Goal: Task Accomplishment & Management: Manage account settings

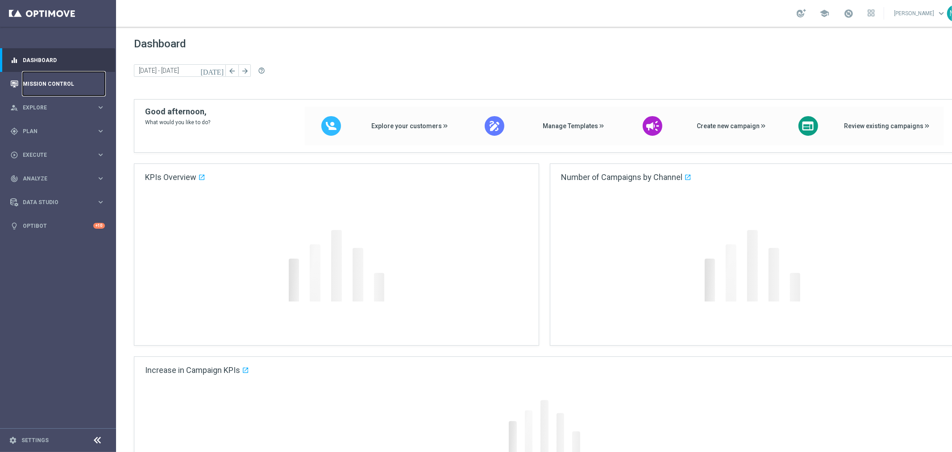
click at [85, 86] on link "Mission Control" at bounding box center [64, 84] width 82 height 24
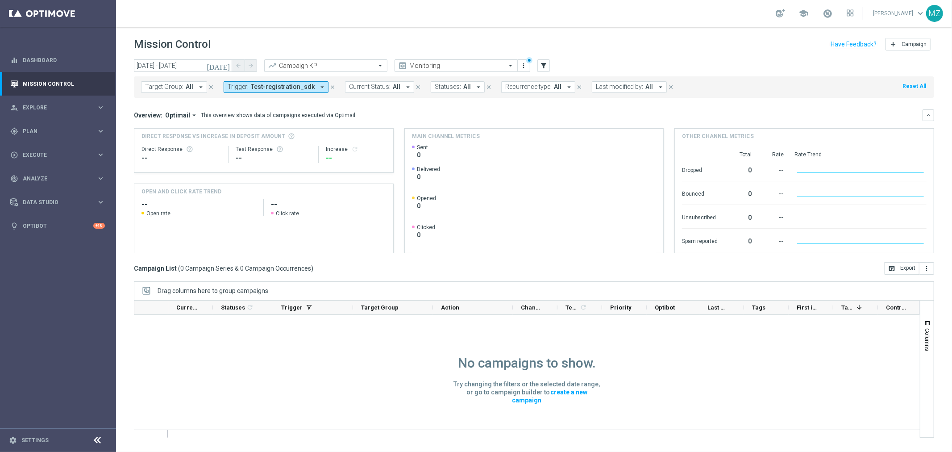
click at [329, 84] on icon "close" at bounding box center [332, 87] width 6 height 6
click at [38, 440] on link "Settings" at bounding box center [34, 439] width 27 height 5
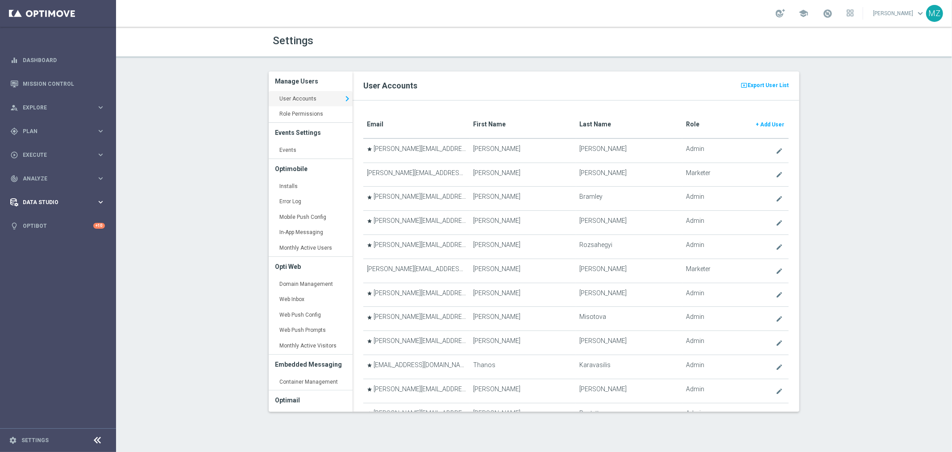
click at [49, 203] on span "Data Studio" at bounding box center [60, 201] width 74 height 5
click at [40, 218] on link "Attributes" at bounding box center [58, 220] width 70 height 7
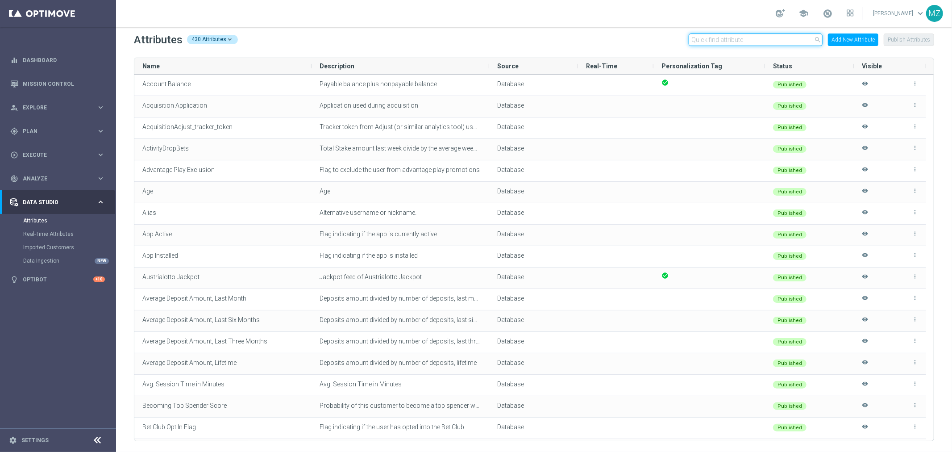
click at [748, 41] on input "text" at bounding box center [756, 39] width 134 height 12
paste input "active_subscription_on_ x_lottery"
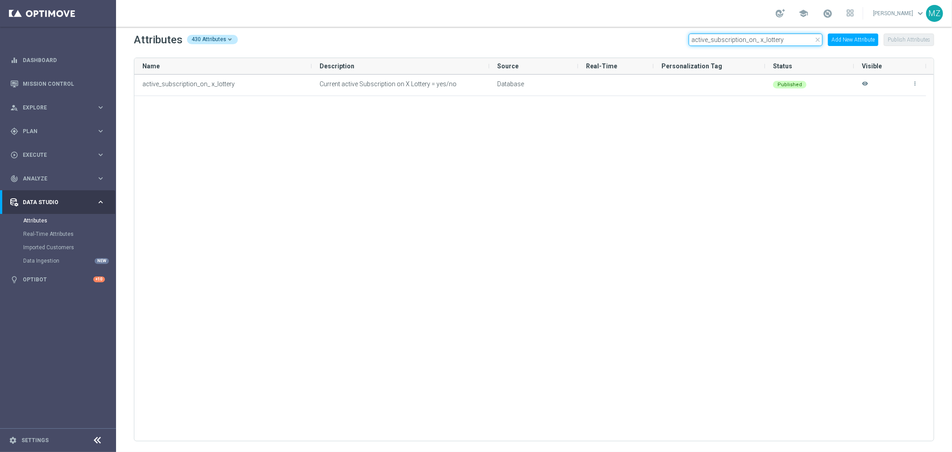
click at [750, 38] on input "active_subscription_on_ x_lottery" at bounding box center [756, 39] width 134 height 12
paste input "Elgordoprimitiva Jackpot"
click at [766, 38] on input "Elgordoprimitiva Jackpot" at bounding box center [756, 39] width 134 height 12
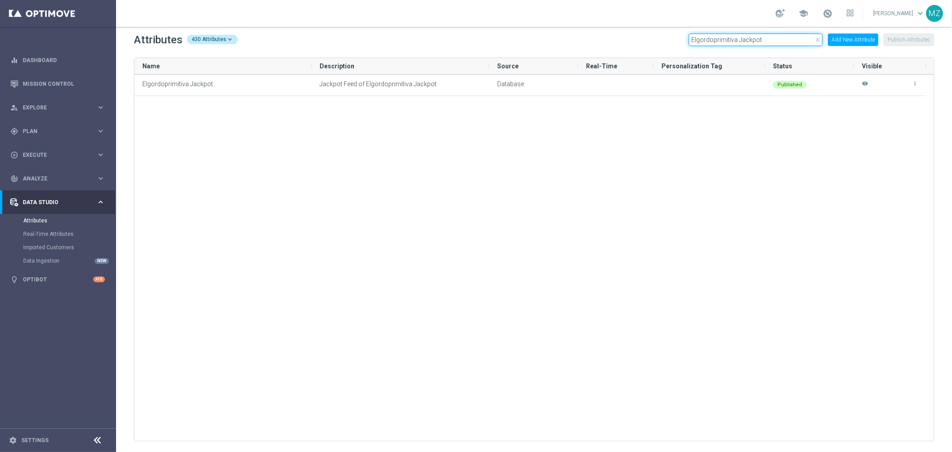
click at [766, 38] on input "Elgordoprimitiva Jackpot" at bounding box center [756, 39] width 134 height 12
paste input "has_claimed_x_offer_bundle"
click at [761, 36] on input "has_claimed_x_offer_bundle" at bounding box center [756, 39] width 134 height 12
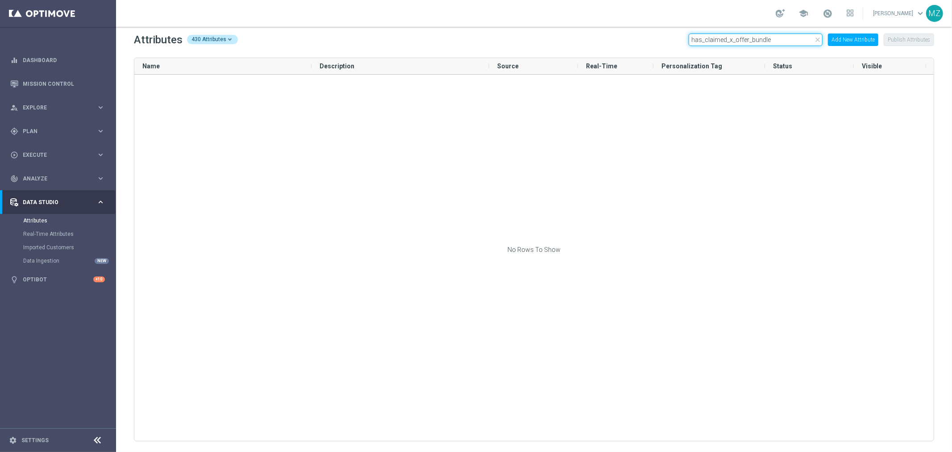
click at [760, 36] on input "has_claimed_x_offer_bundle" at bounding box center [756, 39] width 134 height 12
paste input "reason_for_last_subscription_ended"
type input "reason_for_last_subscription_ended"
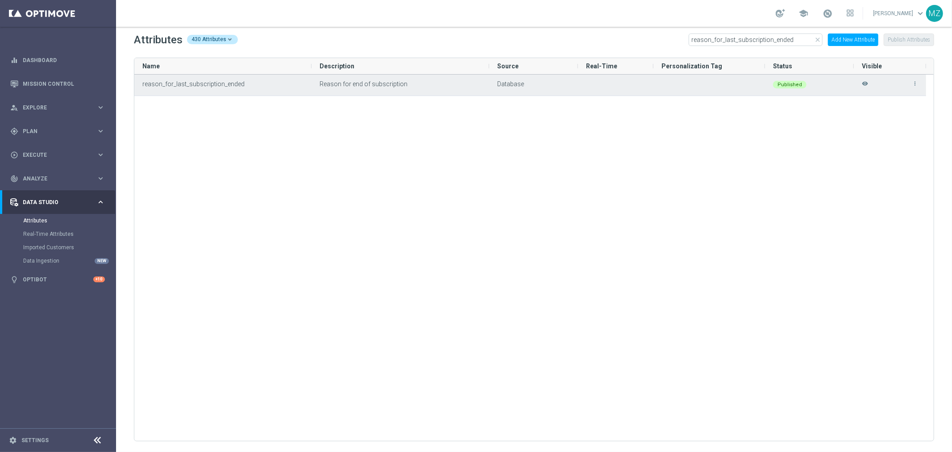
drag, startPoint x: 240, startPoint y: 80, endPoint x: 200, endPoint y: 77, distance: 39.8
click at [200, 77] on div "reason_for_last_subscription_ended" at bounding box center [222, 85] width 177 height 21
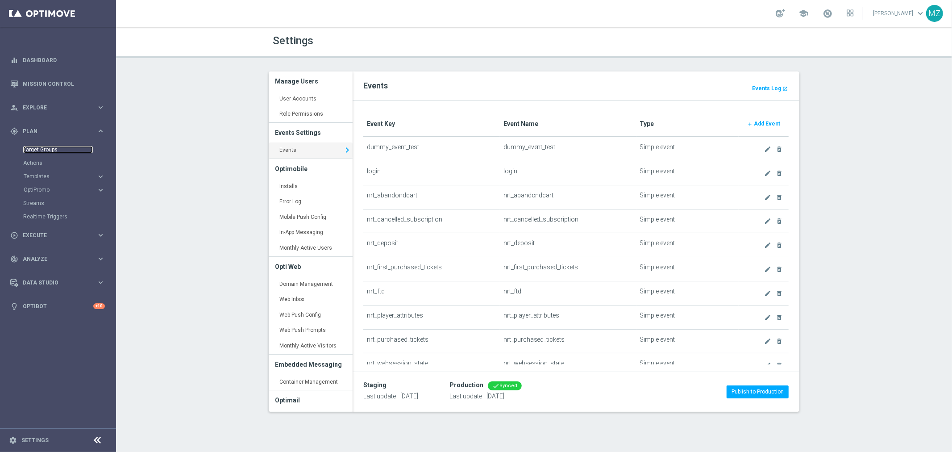
click at [54, 148] on link "Target Groups" at bounding box center [58, 149] width 70 height 7
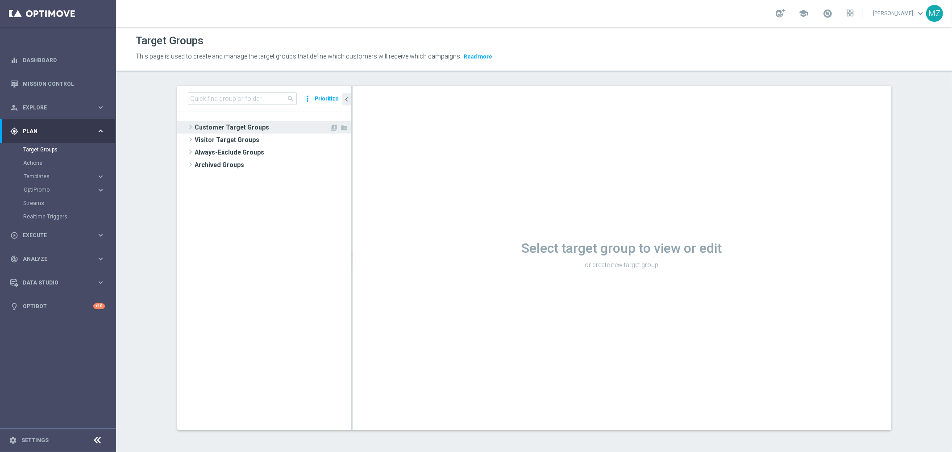
click at [187, 126] on span at bounding box center [190, 126] width 9 height 11
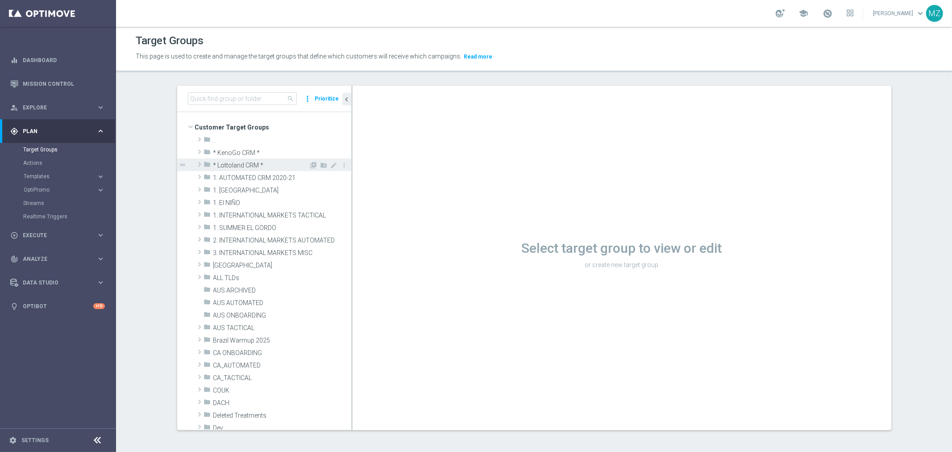
click at [195, 164] on span at bounding box center [199, 164] width 9 height 11
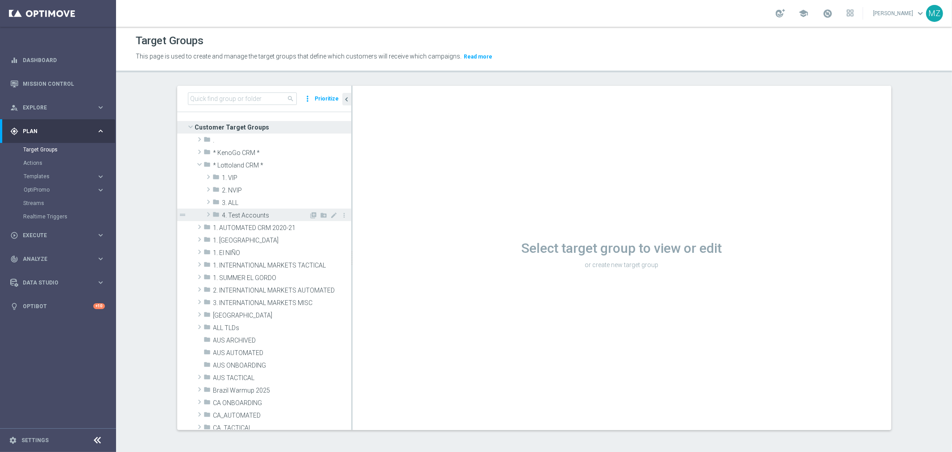
click at [204, 212] on span at bounding box center [208, 214] width 9 height 11
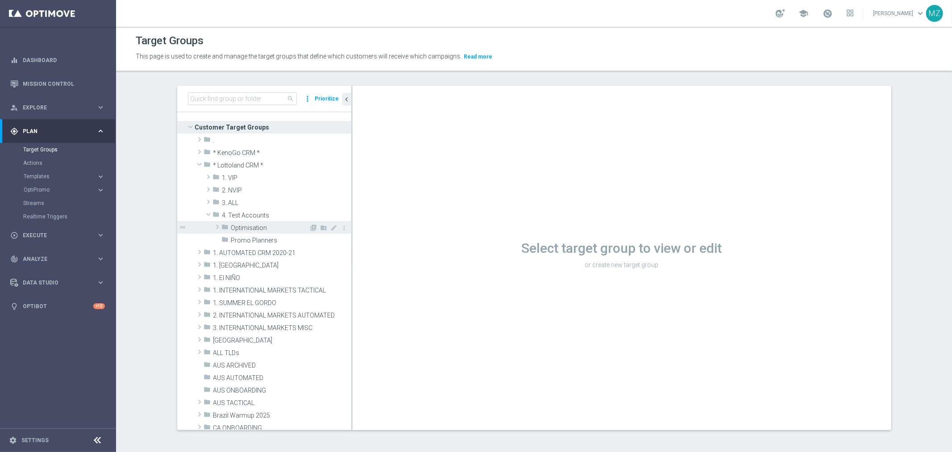
click at [213, 225] on span at bounding box center [217, 226] width 9 height 11
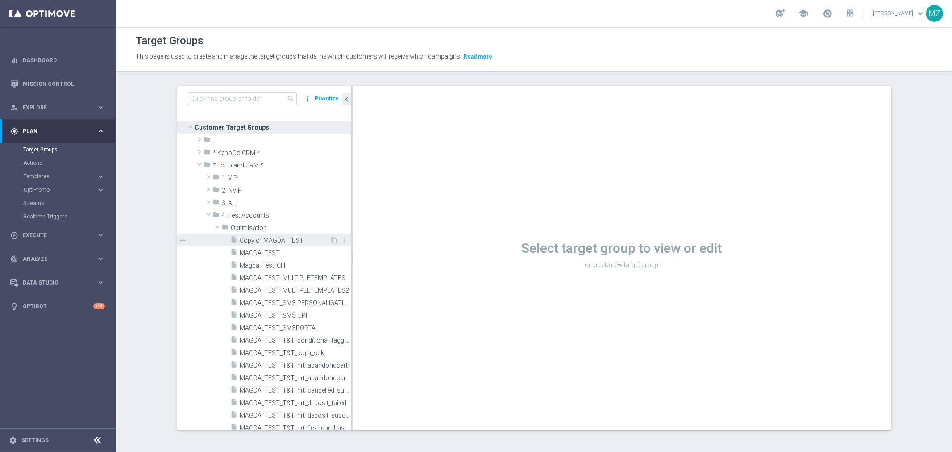
click at [260, 237] on span "Copy of MAGDA_TEST" at bounding box center [285, 241] width 90 height 8
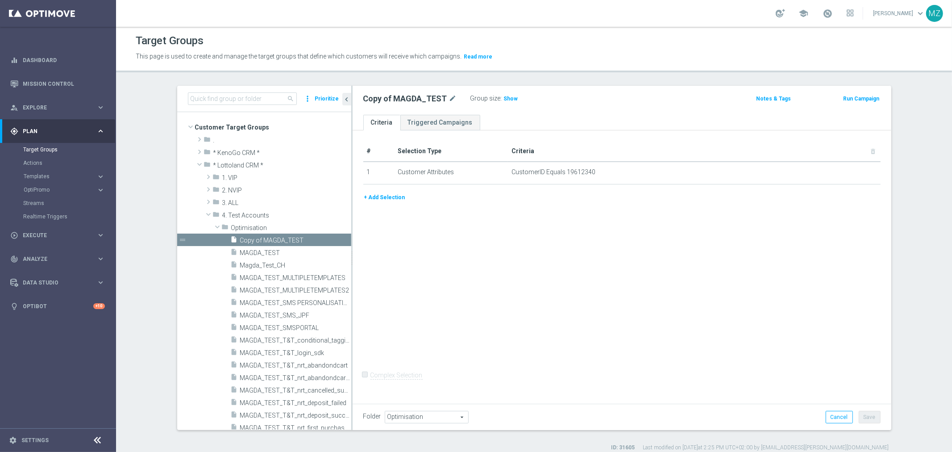
click at [386, 195] on button "+ Add Selection" at bounding box center [384, 197] width 43 height 10
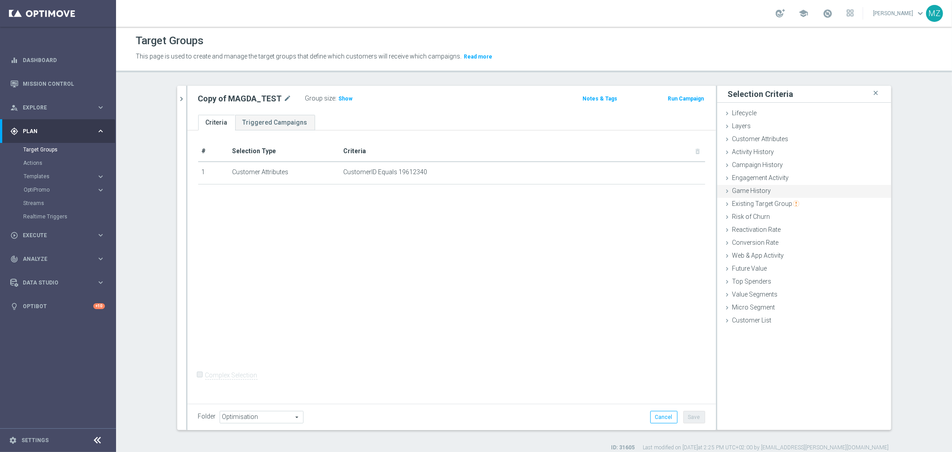
click at [724, 190] on icon at bounding box center [727, 190] width 7 height 7
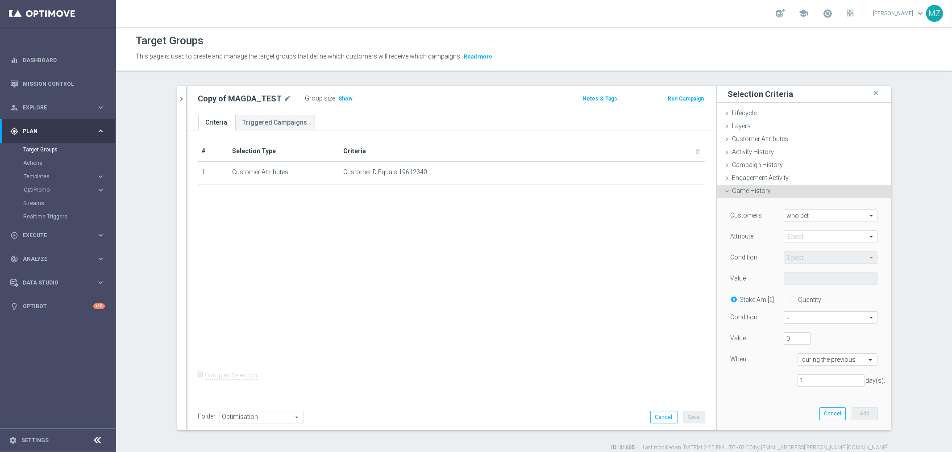
click at [724, 190] on icon at bounding box center [727, 190] width 7 height 7
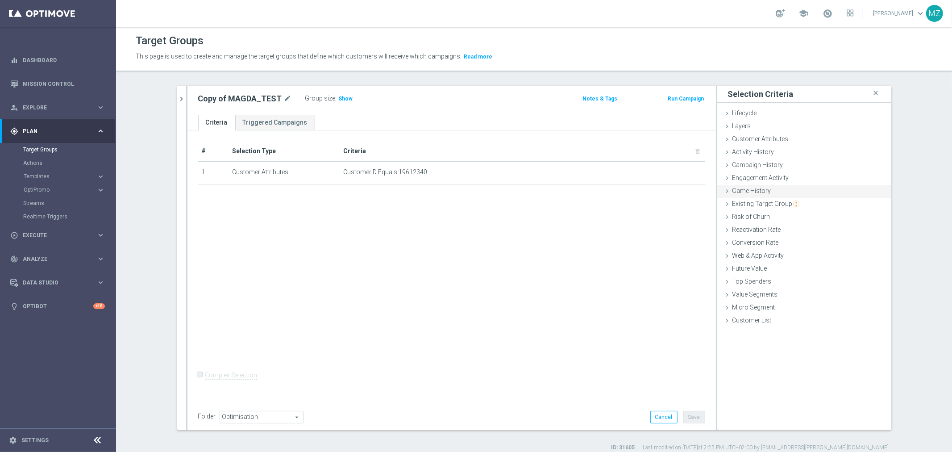
click at [724, 191] on icon at bounding box center [727, 190] width 7 height 7
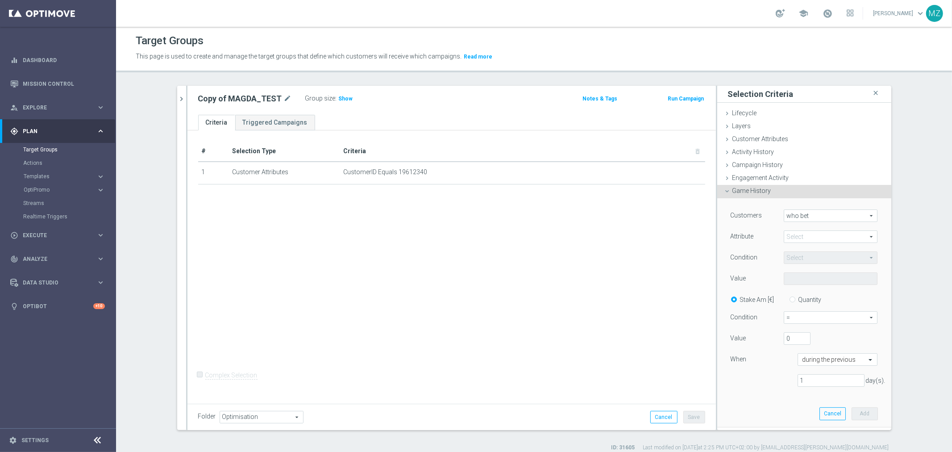
click at [810, 235] on span at bounding box center [830, 237] width 93 height 12
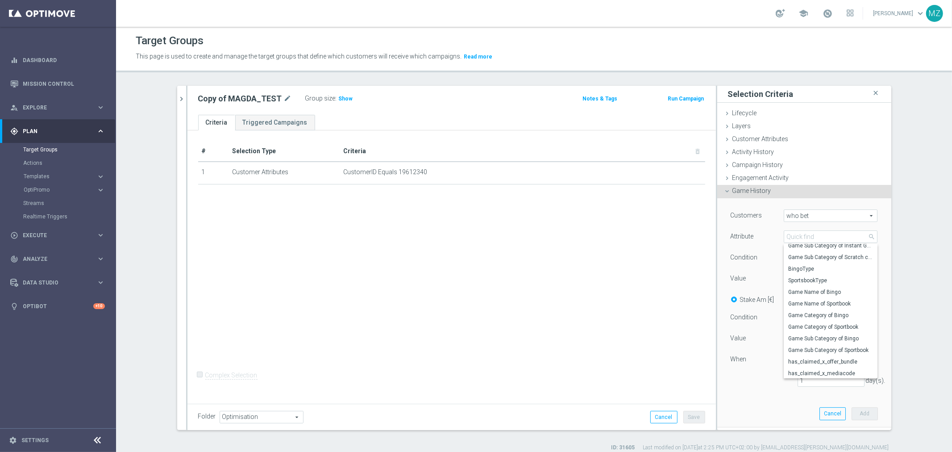
scroll to position [184, 0]
click at [822, 208] on div "Customers who bet who bet arrow_drop_down search Attribute Select arrow_drop_do…" at bounding box center [804, 312] width 161 height 228
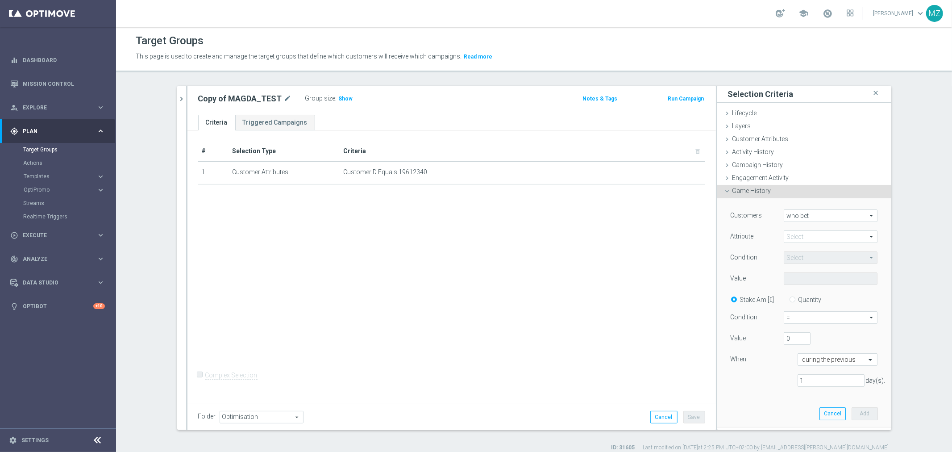
click at [827, 212] on span "who bet" at bounding box center [830, 216] width 93 height 12
click at [815, 229] on span "who bet" at bounding box center [831, 228] width 84 height 7
click at [814, 238] on span at bounding box center [830, 237] width 93 height 12
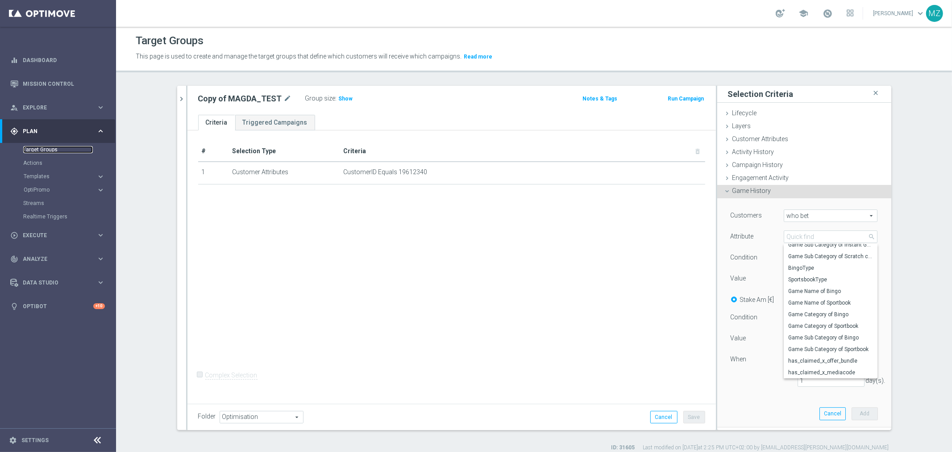
click at [45, 146] on link "Target Groups" at bounding box center [58, 149] width 70 height 7
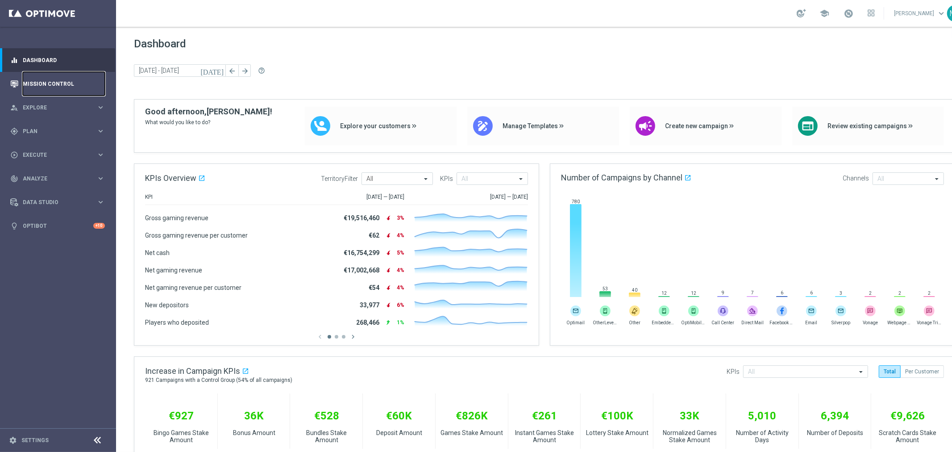
click at [49, 87] on link "Mission Control" at bounding box center [64, 84] width 82 height 24
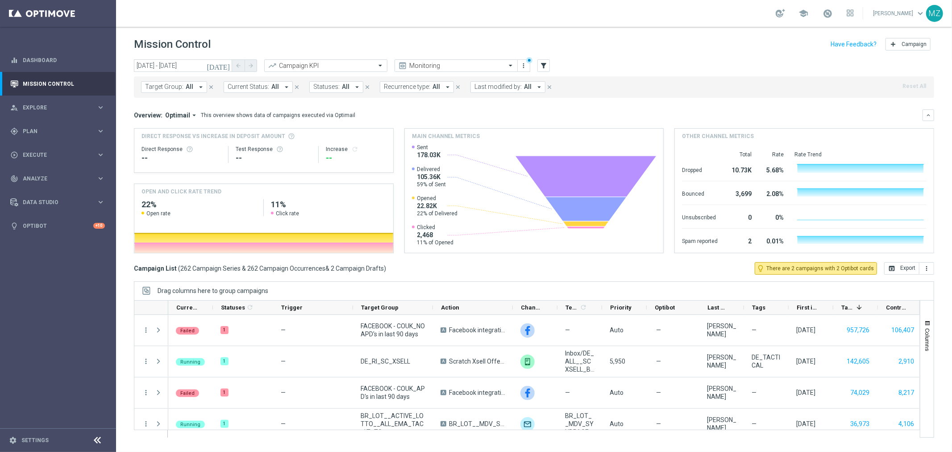
click at [158, 86] on span "Target Group:" at bounding box center [164, 87] width 38 height 8
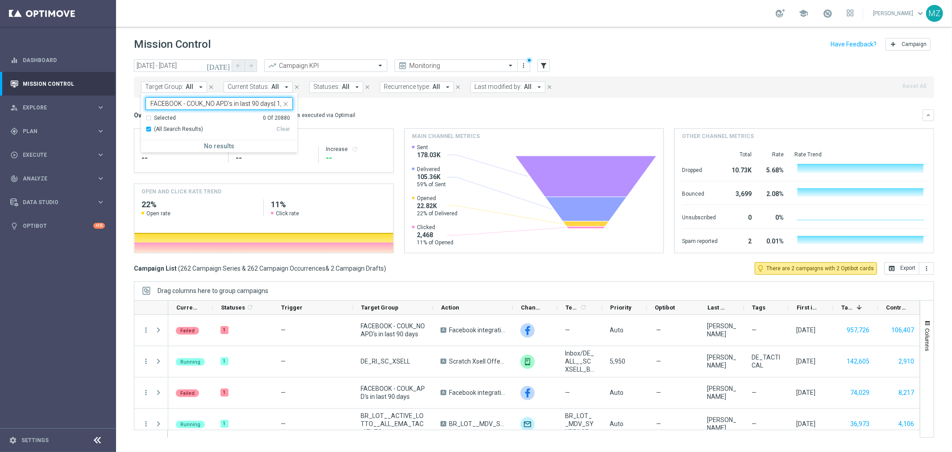
scroll to position [0, 51]
type input "FACEBOOK - COUK_NO APD's in last 90 days| 1,081,903 Customers"
click at [226, 62] on icon "[DATE]" at bounding box center [219, 66] width 24 height 8
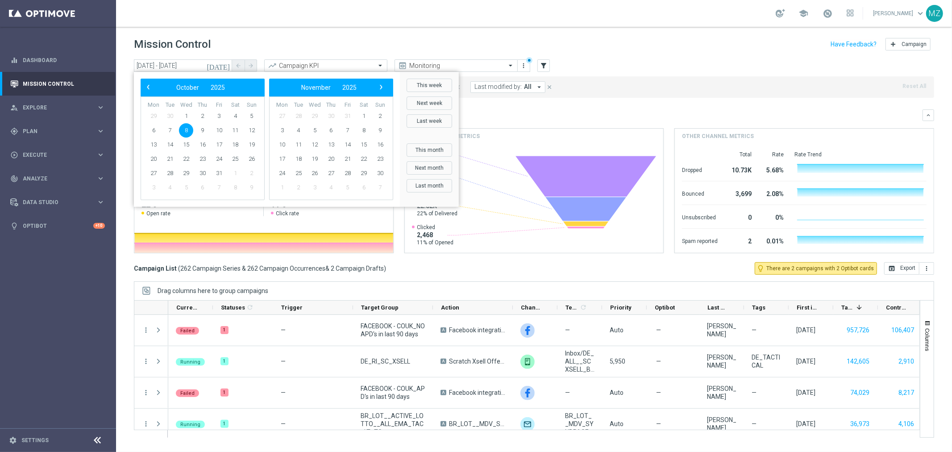
click at [783, 46] on div "Mission Control add Campaign" at bounding box center [534, 44] width 800 height 17
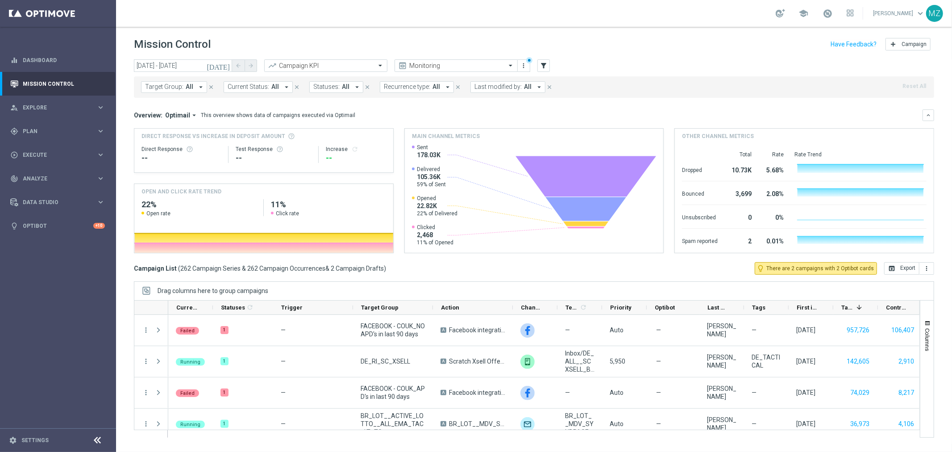
click at [191, 88] on span "All" at bounding box center [190, 87] width 8 height 8
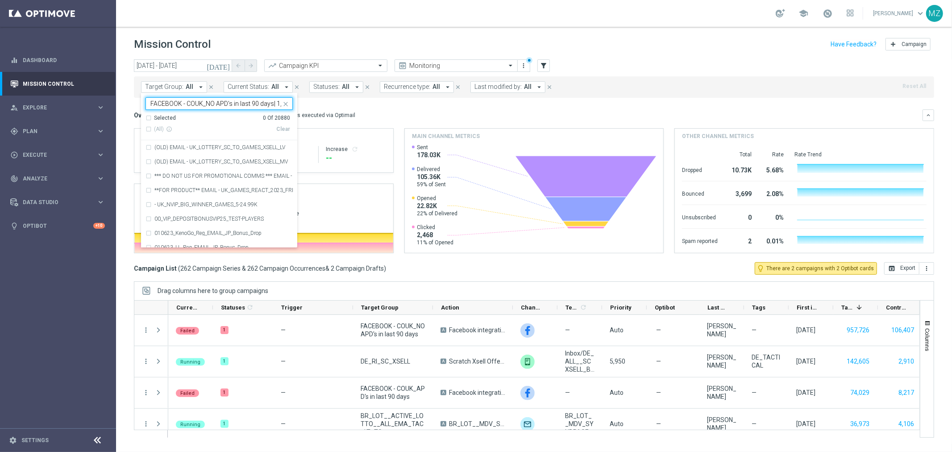
scroll to position [0, 51]
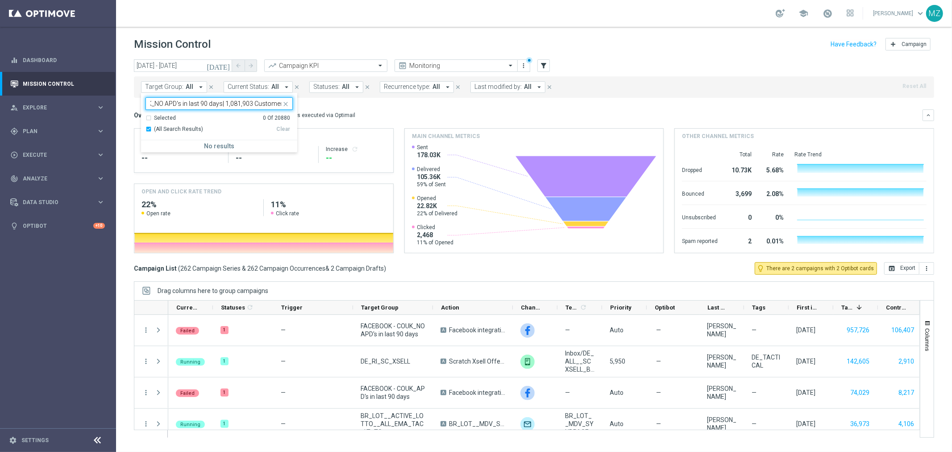
type input "FACEBOOK - COUK_NO APD's in last 90 days| 1,081,903 Customers"
click at [535, 34] on header "Mission Control add Campaign" at bounding box center [534, 43] width 836 height 33
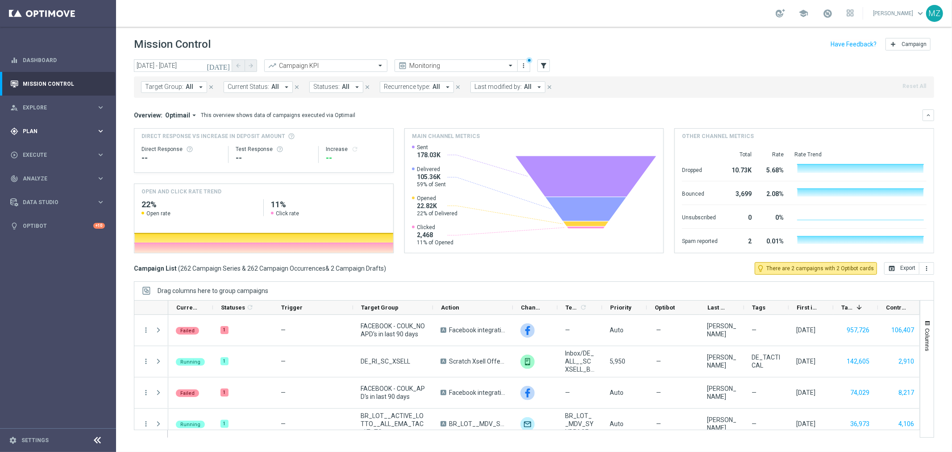
click at [64, 122] on div "gps_fixed Plan keyboard_arrow_right" at bounding box center [57, 131] width 115 height 24
click at [57, 148] on link "Target Groups" at bounding box center [58, 149] width 70 height 7
click at [61, 107] on span "Explore" at bounding box center [60, 107] width 74 height 5
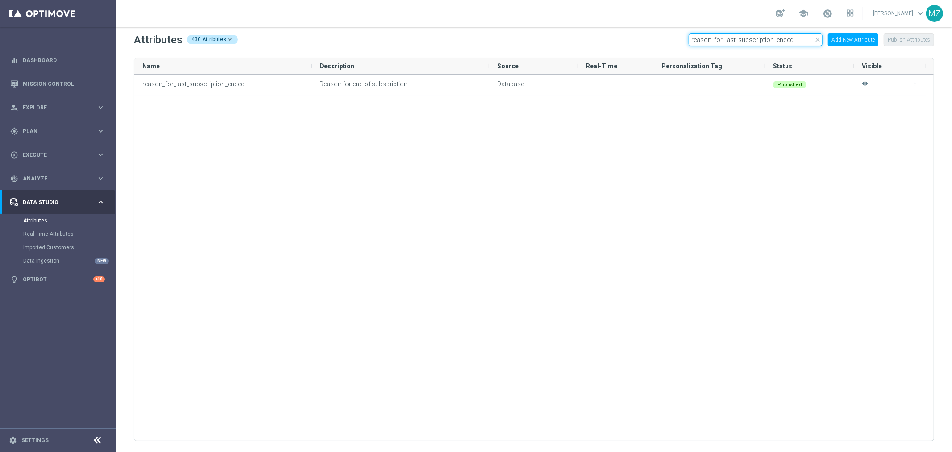
click at [742, 40] on input "reason_for_last_subscription_ended" at bounding box center [756, 39] width 134 height 12
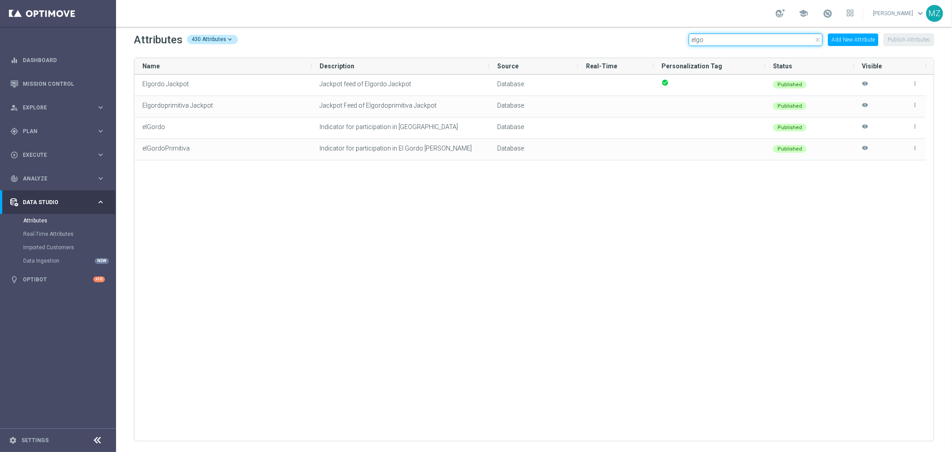
type input "elgo"
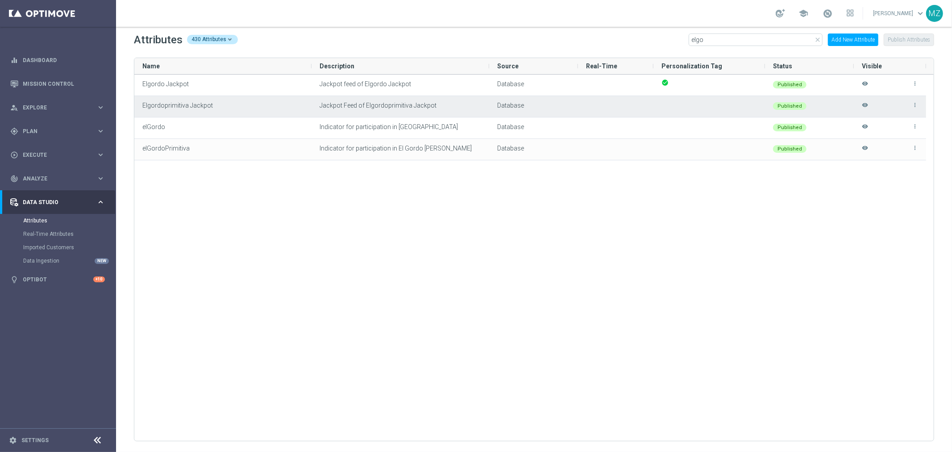
drag, startPoint x: 670, startPoint y: 108, endPoint x: 676, endPoint y: 114, distance: 8.9
click at [676, 114] on div at bounding box center [709, 106] width 112 height 21
click at [913, 104] on icon "more_vert" at bounding box center [915, 105] width 6 height 6
click at [902, 98] on li "edit Edit" at bounding box center [895, 101] width 36 height 12
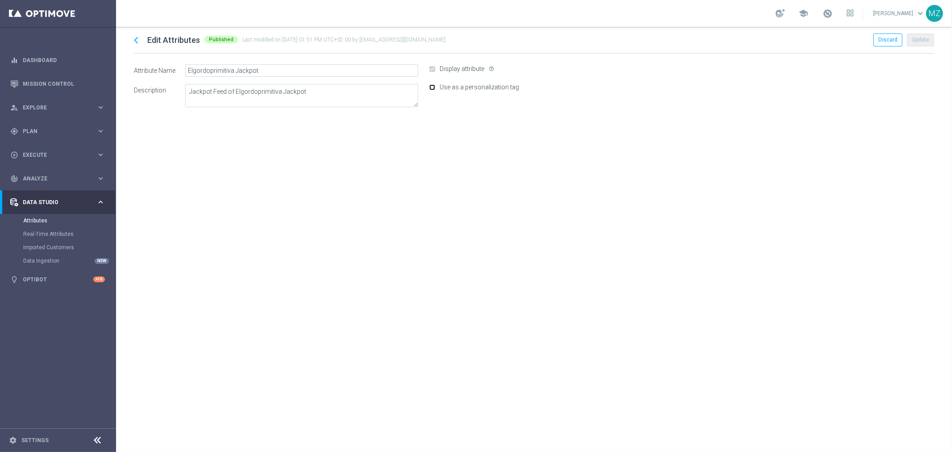
click at [434, 87] on input "Use as a personalization tag" at bounding box center [432, 87] width 6 height 6
checkbox input "true"
click at [916, 41] on button "Update" at bounding box center [920, 39] width 27 height 12
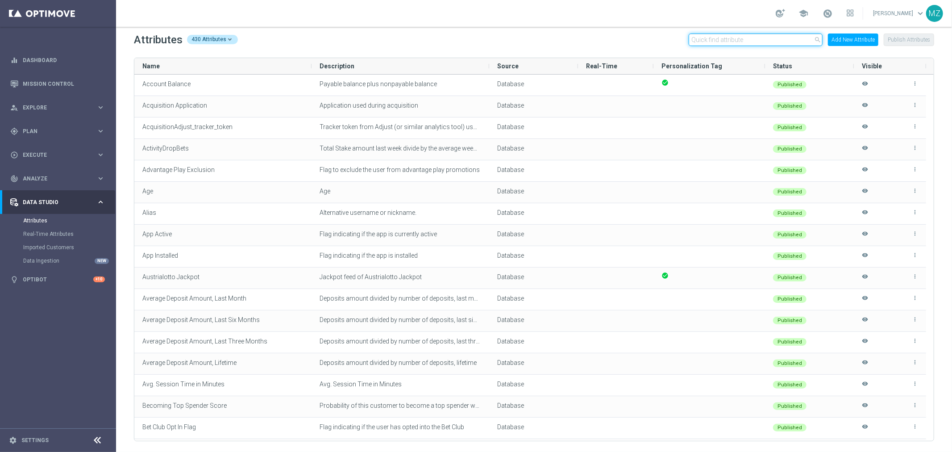
click at [765, 42] on input "text" at bounding box center [756, 39] width 134 height 12
paste input "e"
click at [763, 40] on input "text" at bounding box center [756, 39] width 134 height 12
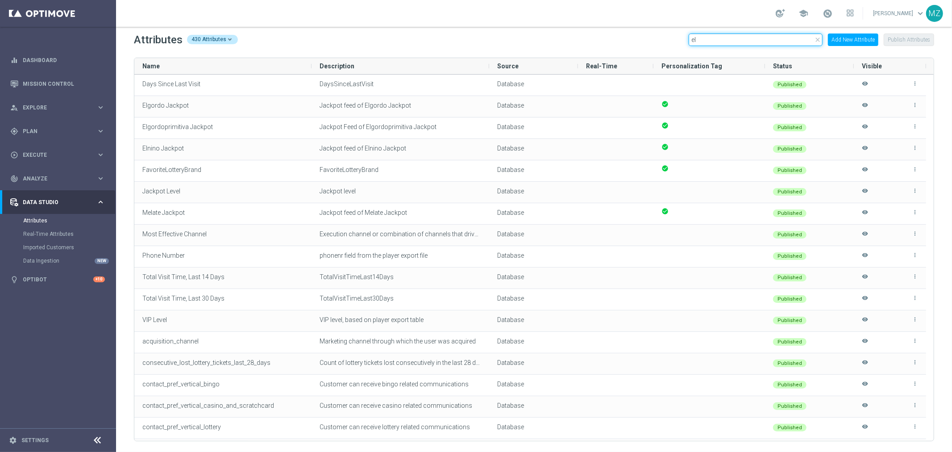
type input "e"
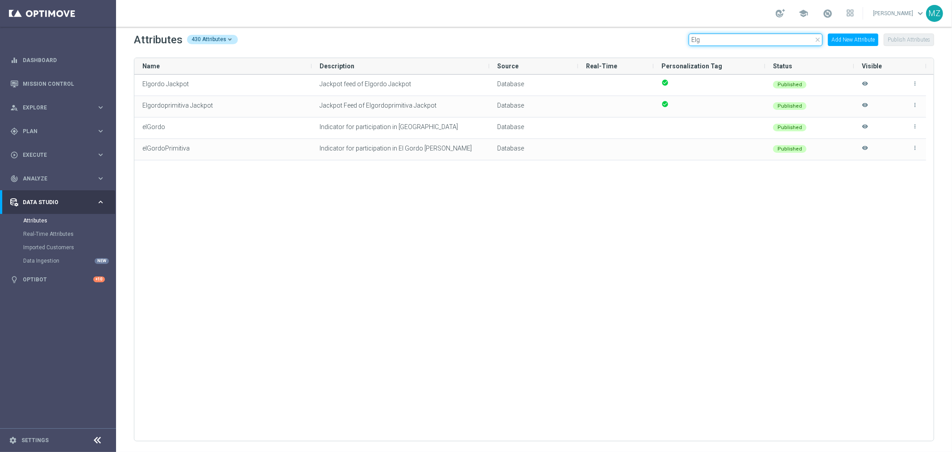
type input "Elg"
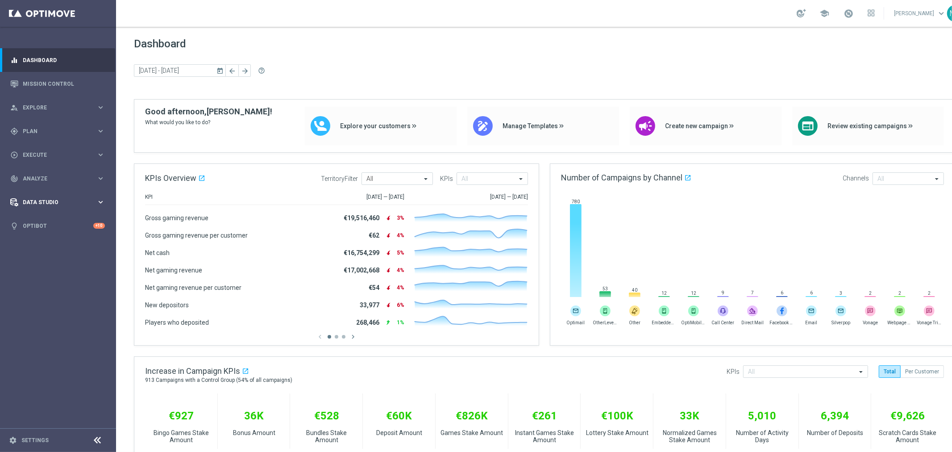
click at [48, 199] on span "Data Studio" at bounding box center [60, 201] width 74 height 5
click at [42, 110] on div "person_search Explore" at bounding box center [53, 108] width 86 height 8
click at [68, 104] on div "person_search Explore" at bounding box center [53, 108] width 86 height 8
click at [48, 135] on div "gps_fixed Plan" at bounding box center [53, 131] width 86 height 8
click at [58, 175] on span "Templates" at bounding box center [56, 176] width 64 height 5
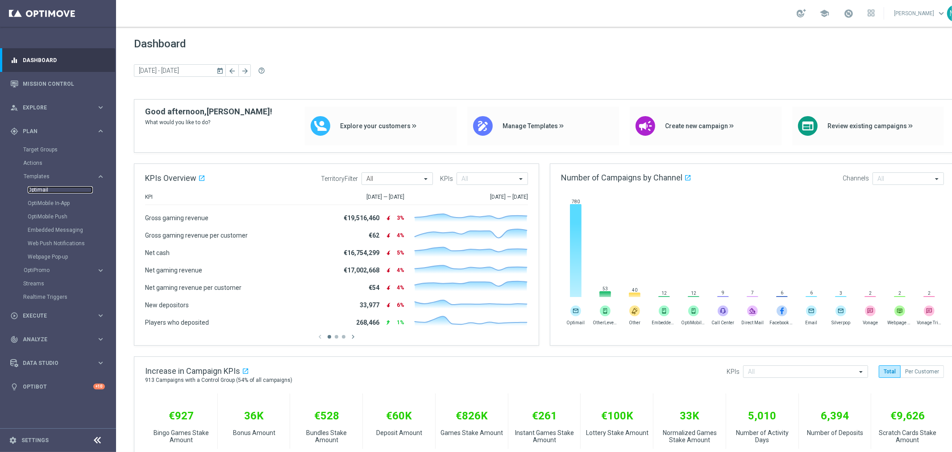
click at [46, 189] on link "Optimail" at bounding box center [60, 189] width 65 height 7
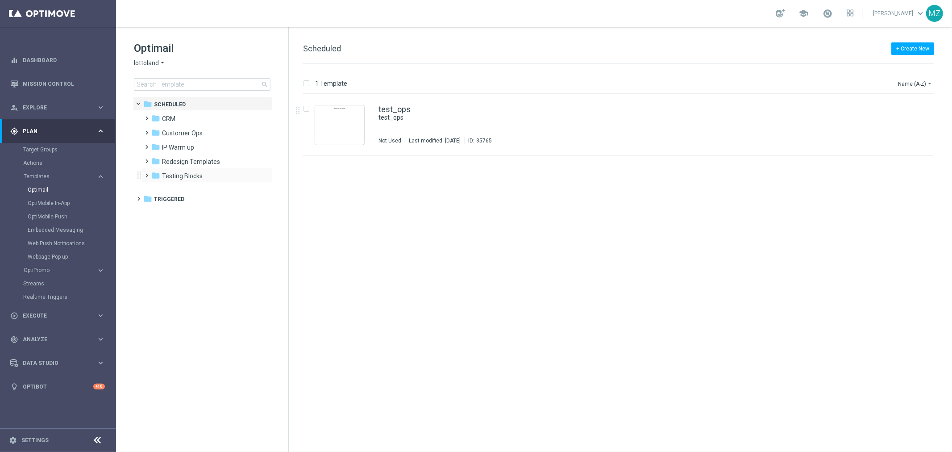
click at [145, 173] on span at bounding box center [145, 172] width 4 height 4
click at [149, 175] on span at bounding box center [151, 173] width 4 height 4
click at [183, 118] on div "folder CRM" at bounding box center [202, 119] width 103 height 10
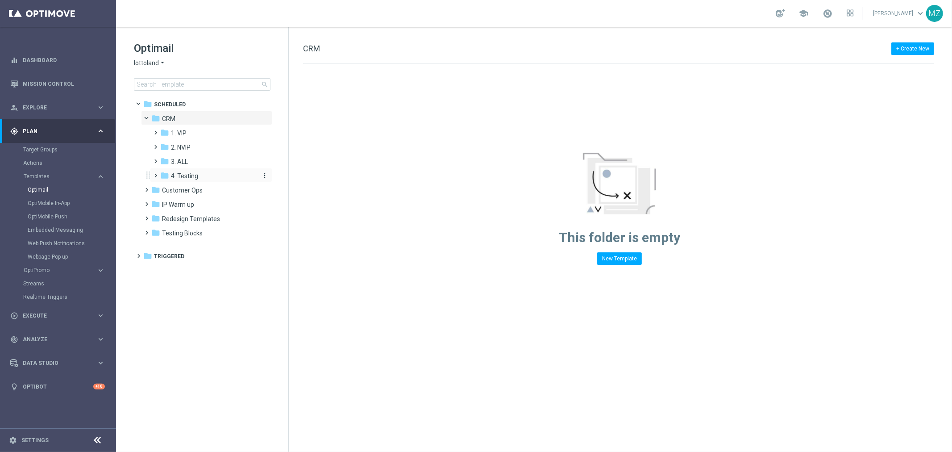
click at [187, 176] on span "4. Testing" at bounding box center [184, 176] width 27 height 8
click at [199, 183] on div "folder Optimisation more_vert" at bounding box center [215, 189] width 113 height 14
click at [217, 189] on div "folder Optimisation" at bounding box center [213, 190] width 88 height 10
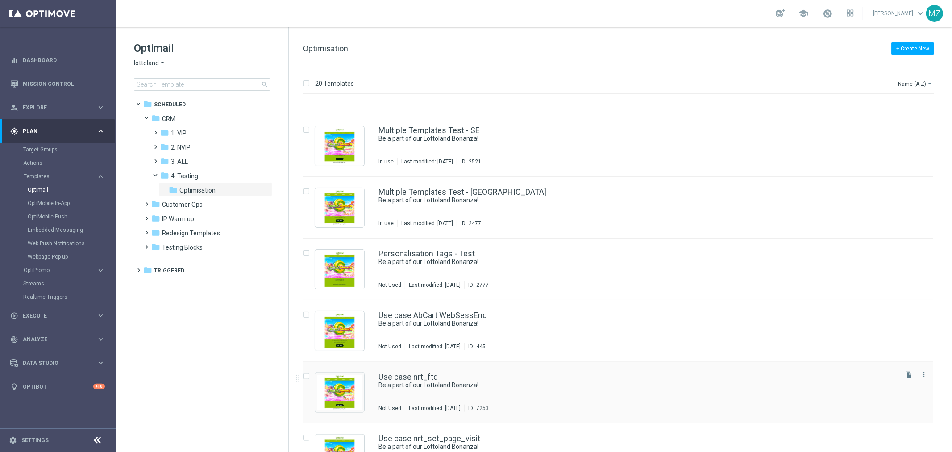
scroll to position [725, 0]
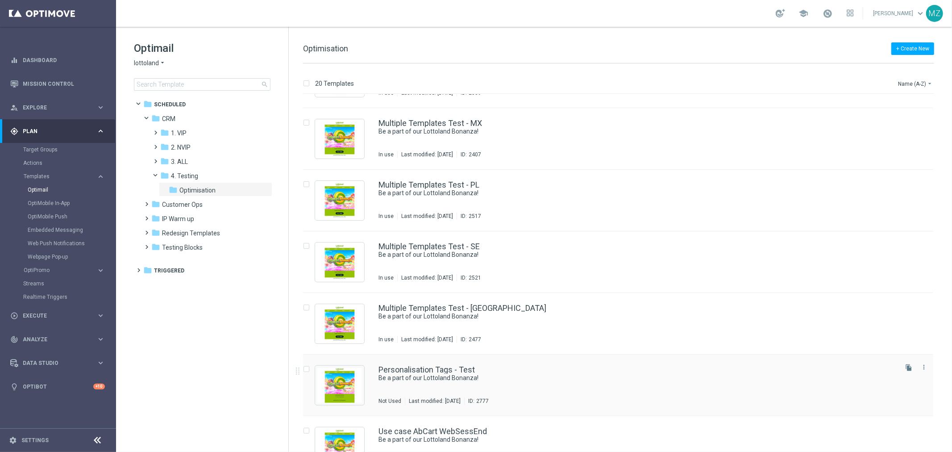
click at [529, 371] on div "Personalisation Tags - Test" at bounding box center [636, 370] width 517 height 8
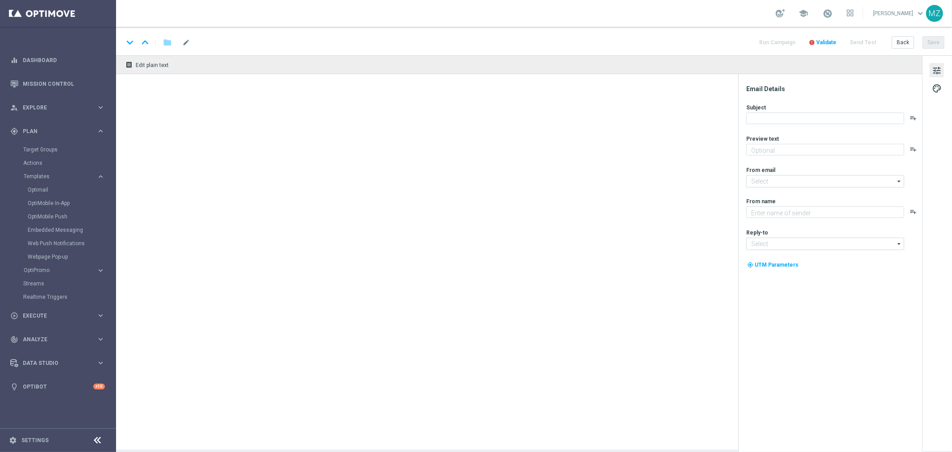
type textarea "Win big with today's game recommendation!"
type input "mail@crm.lottoland.com"
type textarea "Lottoland"
type input "service@lottoland.com"
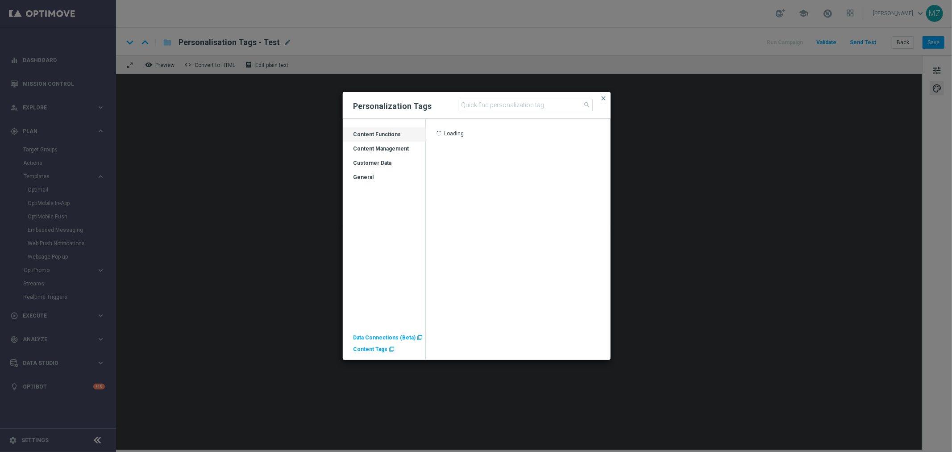
click at [371, 148] on div "Content Management" at bounding box center [384, 152] width 83 height 14
click at [479, 107] on input at bounding box center [526, 105] width 134 height 12
type input "Elgo"
click at [359, 163] on div "Customer Data" at bounding box center [384, 166] width 83 height 14
click at [493, 145] on span "ELGORDOPRIMITIVA_JACKPOT" at bounding box center [474, 145] width 76 height 6
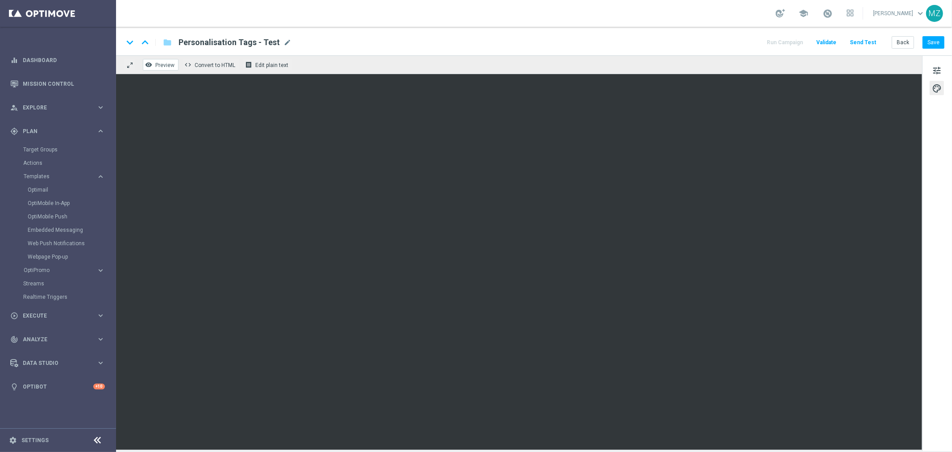
click at [162, 63] on span "Preview" at bounding box center [164, 65] width 19 height 6
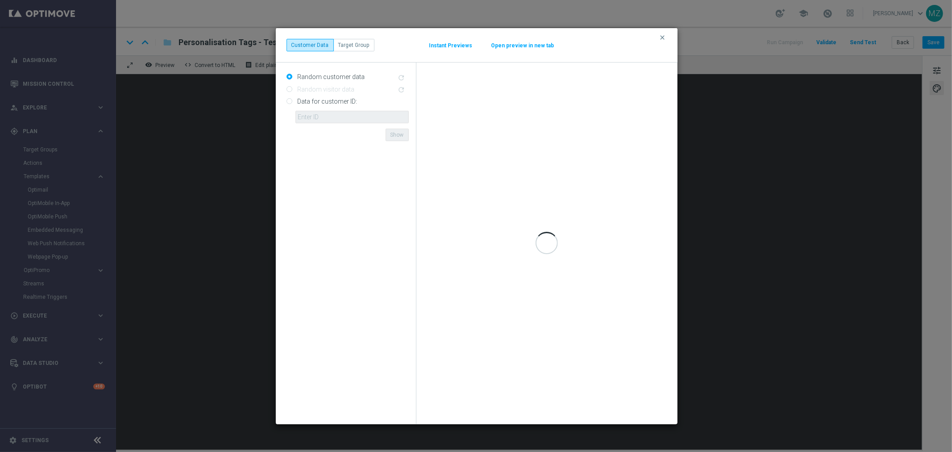
click at [290, 102] on input "Data for customer ID:" at bounding box center [290, 102] width 6 height 6
radio input "true"
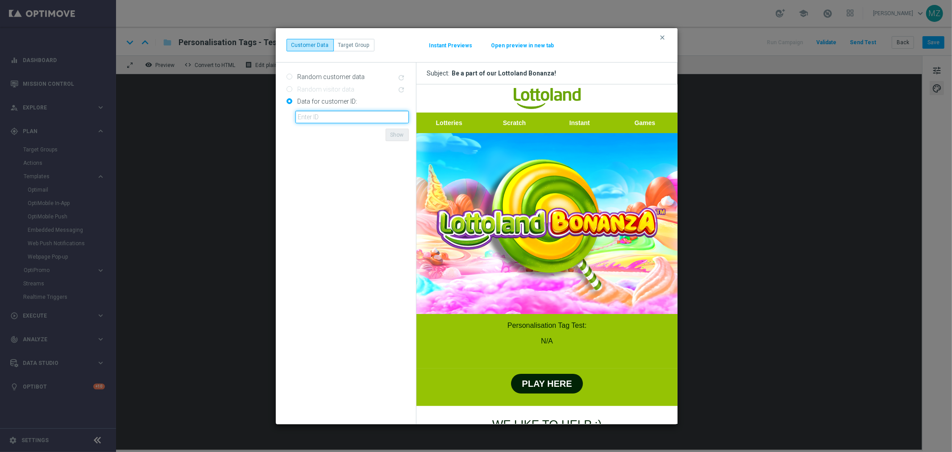
click at [366, 115] on input "text" at bounding box center [351, 117] width 113 height 12
paste input "19611906"
click at [393, 133] on button "Show" at bounding box center [397, 135] width 23 height 12
click at [344, 116] on input "19611906" at bounding box center [351, 117] width 113 height 12
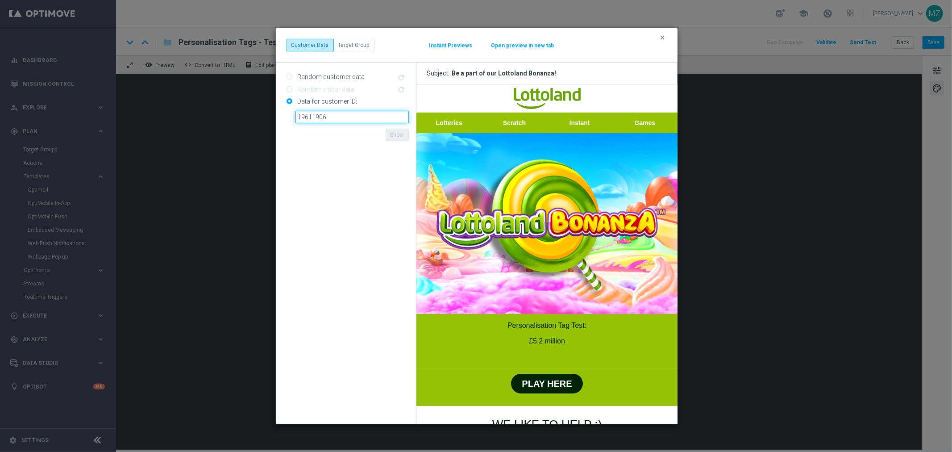
paste input "2274"
click at [391, 134] on button "Show" at bounding box center [397, 135] width 23 height 12
click at [336, 116] on input "19612274" at bounding box center [351, 117] width 113 height 12
paste input "1906"
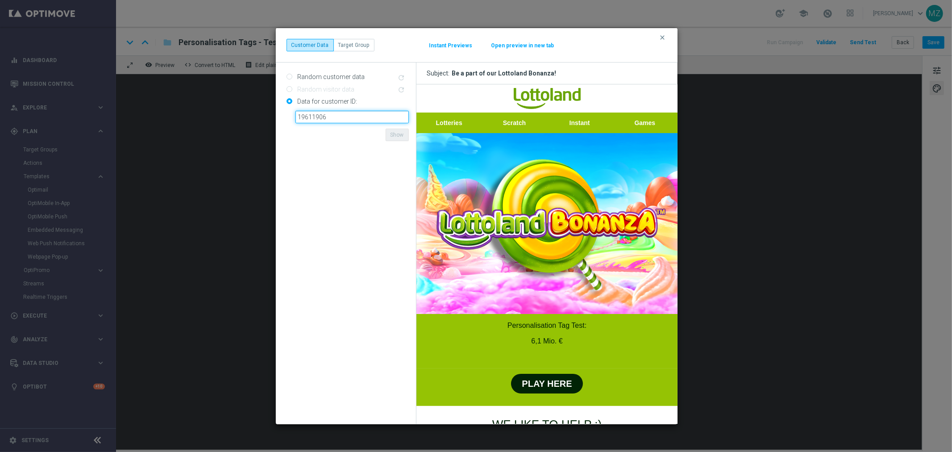
type input "19611906"
click at [397, 137] on button "Show" at bounding box center [397, 135] width 23 height 12
click at [663, 37] on icon "clear" at bounding box center [662, 37] width 7 height 7
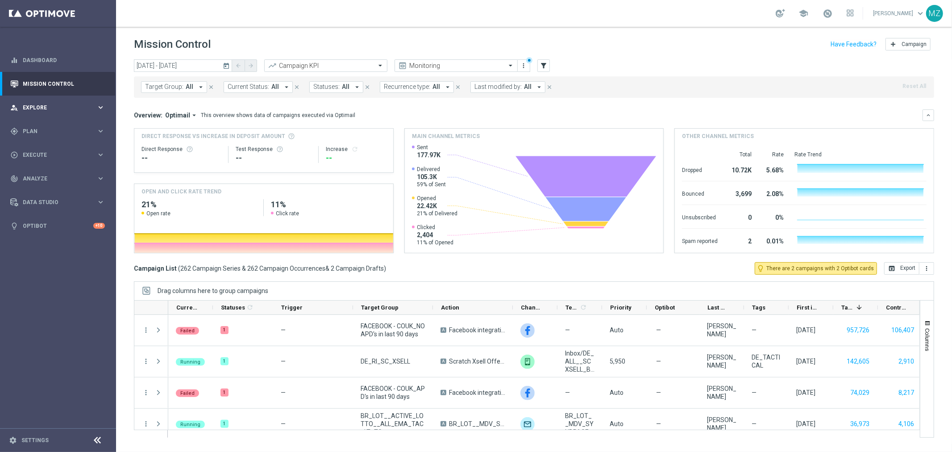
click at [67, 100] on div "person_search Explore keyboard_arrow_right" at bounding box center [57, 108] width 115 height 24
click at [190, 88] on span "All" at bounding box center [190, 87] width 8 height 8
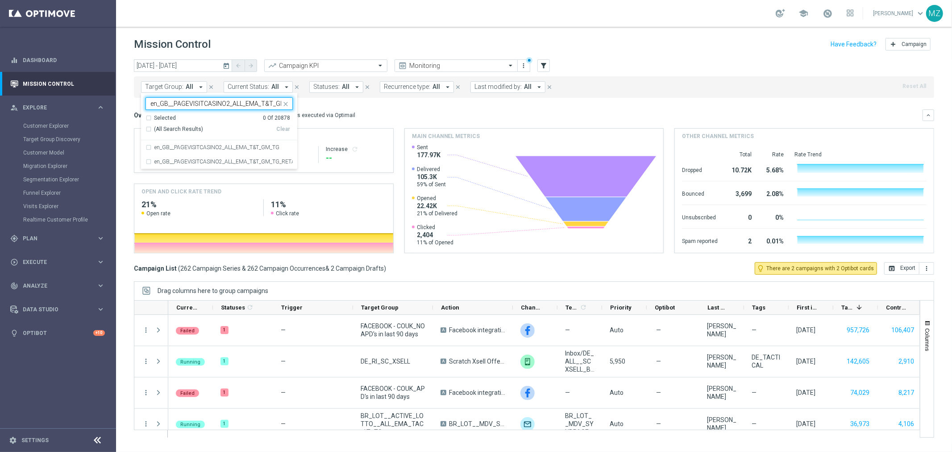
scroll to position [0, 12]
click at [262, 143] on div "en_GB__PAGEVISITCASINO2_ALL_EMA_T&T_GM_TG" at bounding box center [218, 147] width 147 height 14
type input "en_GB__PAGEVISITCASINO2_ALL_EMA_T&T_GM_TG"
click at [686, 44] on div "Mission Control add Campaign" at bounding box center [534, 44] width 800 height 17
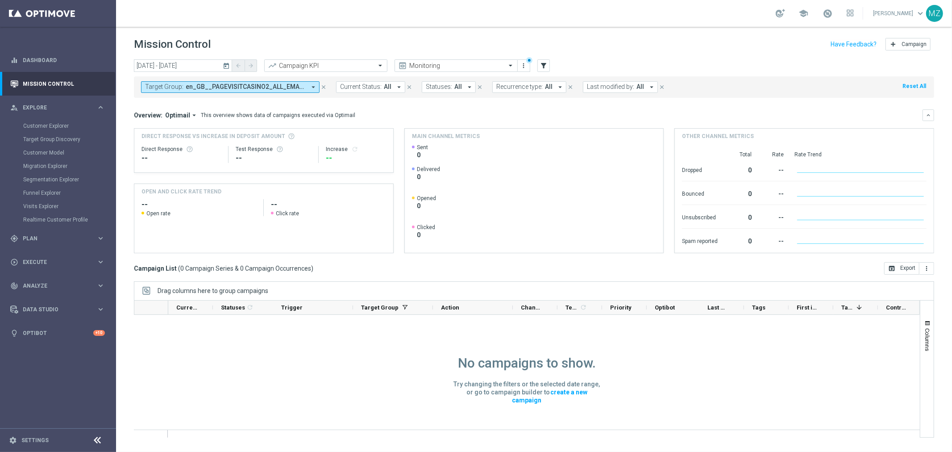
drag, startPoint x: 323, startPoint y: 86, endPoint x: 560, endPoint y: 61, distance: 237.8
click at [323, 86] on icon "close" at bounding box center [323, 87] width 6 height 6
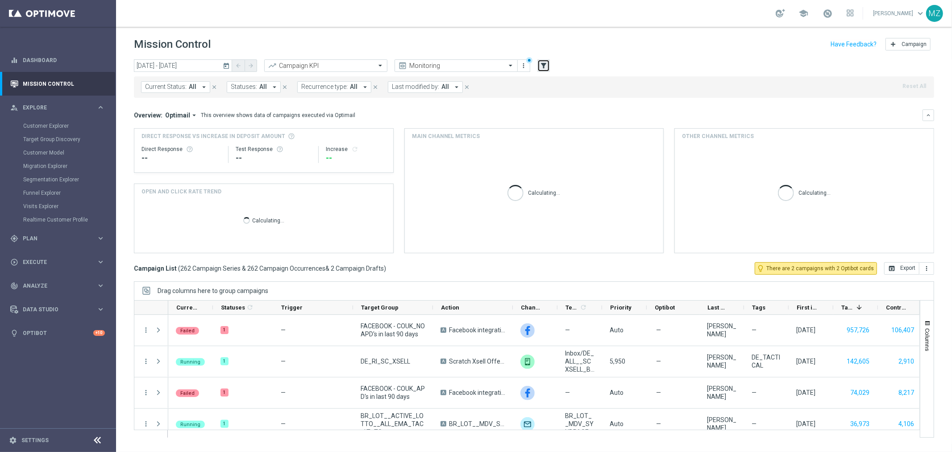
click at [544, 61] on button "filter_alt" at bounding box center [543, 65] width 12 height 12
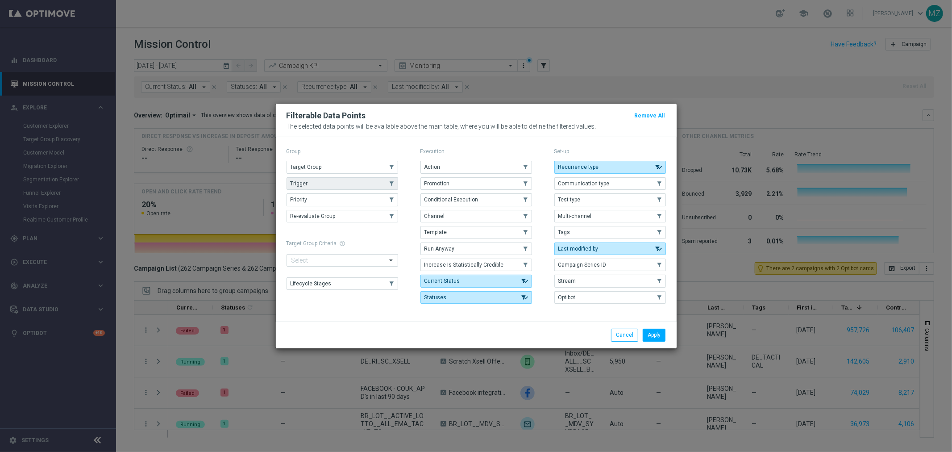
click at [329, 179] on button "Trigger" at bounding box center [343, 183] width 112 height 12
click at [652, 337] on button "Apply" at bounding box center [654, 334] width 23 height 12
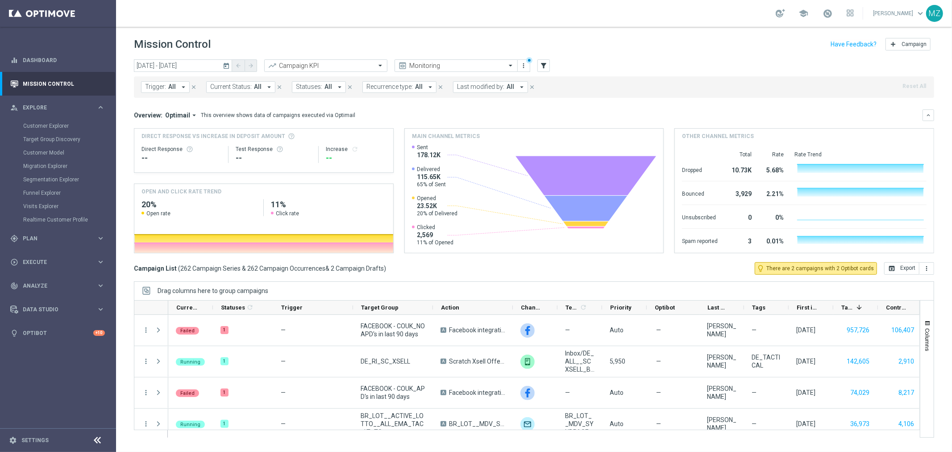
click at [159, 92] on button "Trigger: All arrow_drop_down" at bounding box center [165, 87] width 49 height 12
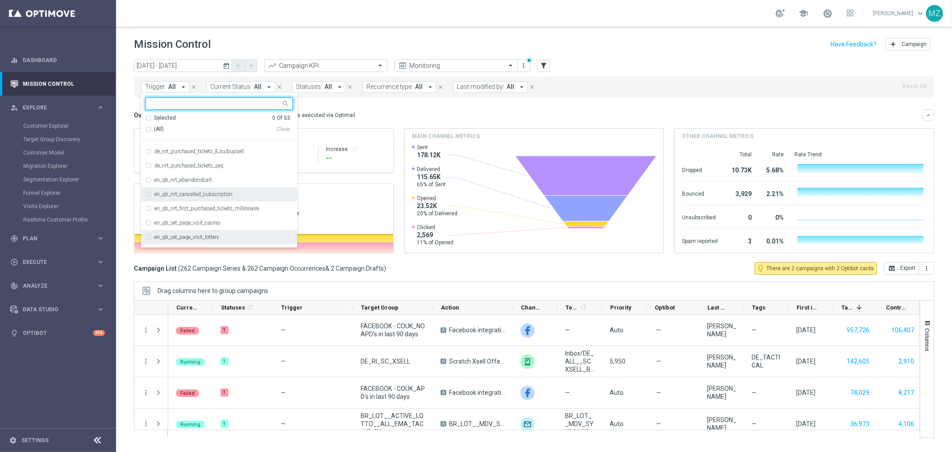
scroll to position [234, 0]
click at [213, 198] on label "en_gb_set_page_visit_casino" at bounding box center [187, 198] width 66 height 5
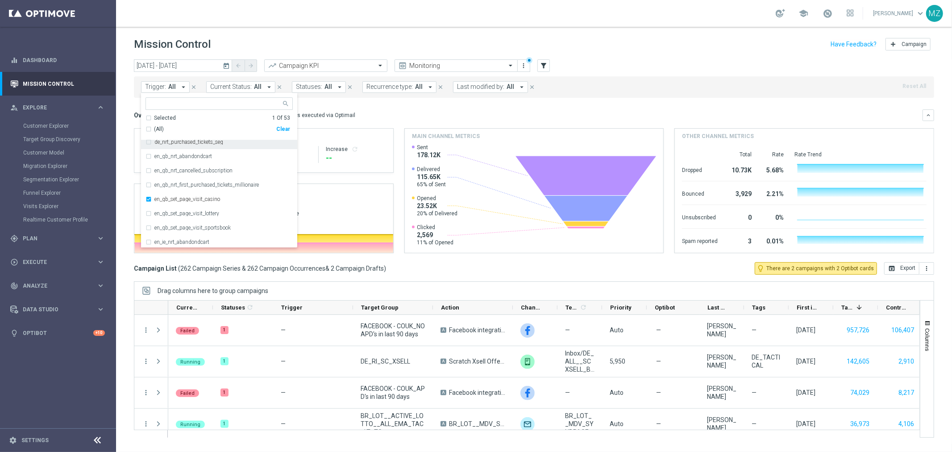
click at [616, 58] on header "Mission Control add Campaign" at bounding box center [534, 43] width 836 height 33
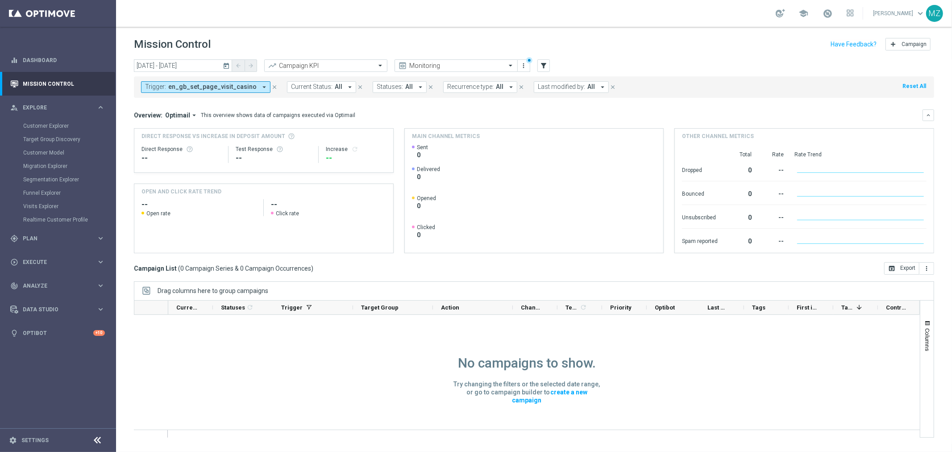
click at [228, 67] on icon "today" at bounding box center [227, 66] width 8 height 8
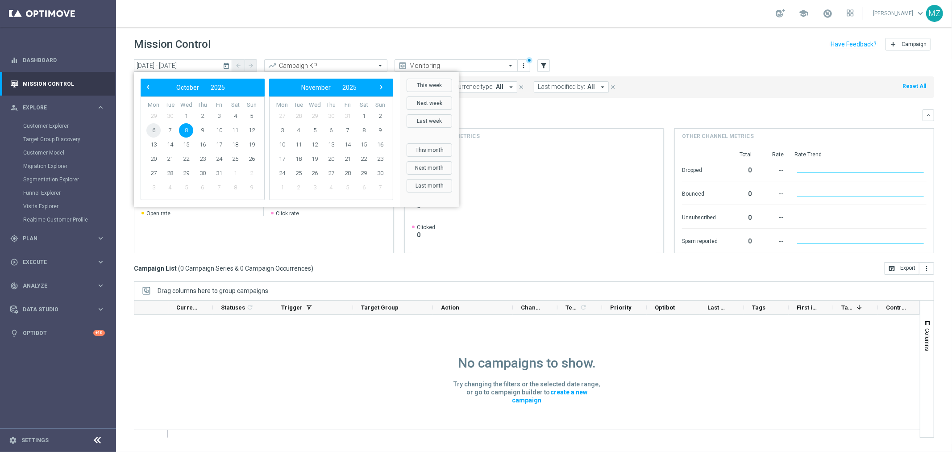
click at [150, 130] on span "6" at bounding box center [153, 130] width 14 height 14
drag, startPoint x: 192, startPoint y: 135, endPoint x: 189, endPoint y: 130, distance: 6.1
click at [189, 130] on span "8" at bounding box center [186, 130] width 14 height 14
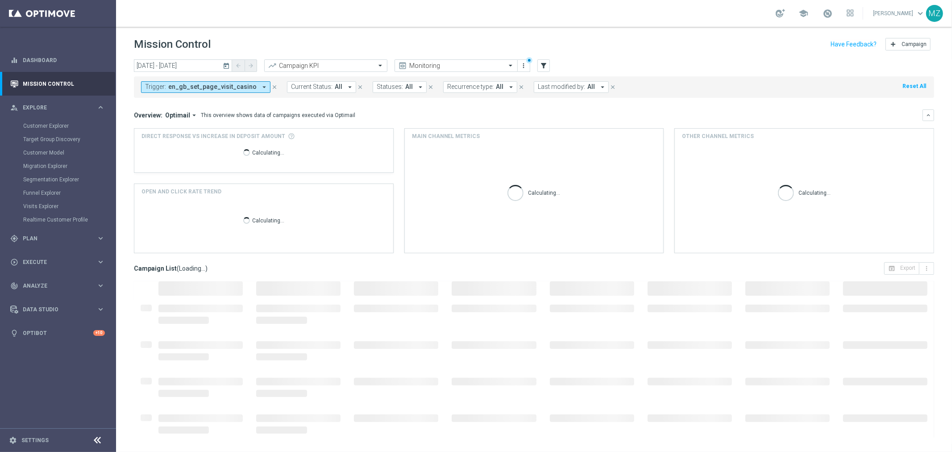
click at [227, 66] on icon "today" at bounding box center [227, 66] width 8 height 8
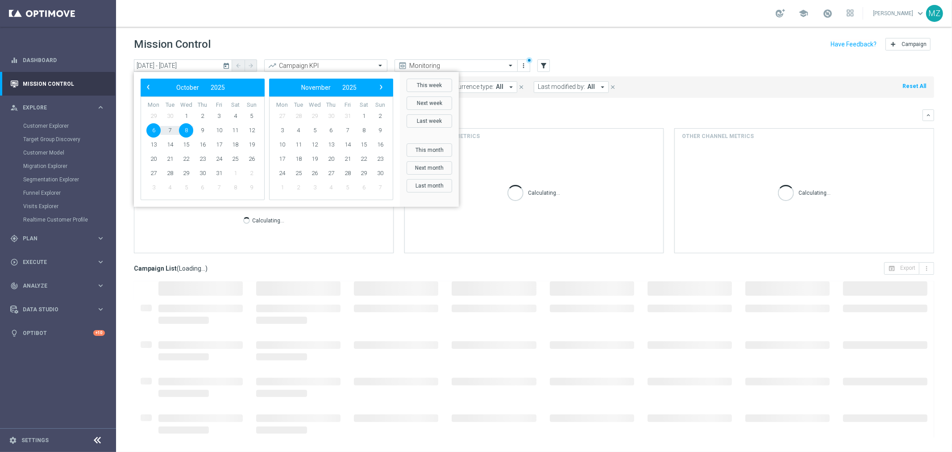
click at [188, 127] on span "8" at bounding box center [186, 130] width 14 height 14
type input "08 Oct 2025 - 08 Oct 2025"
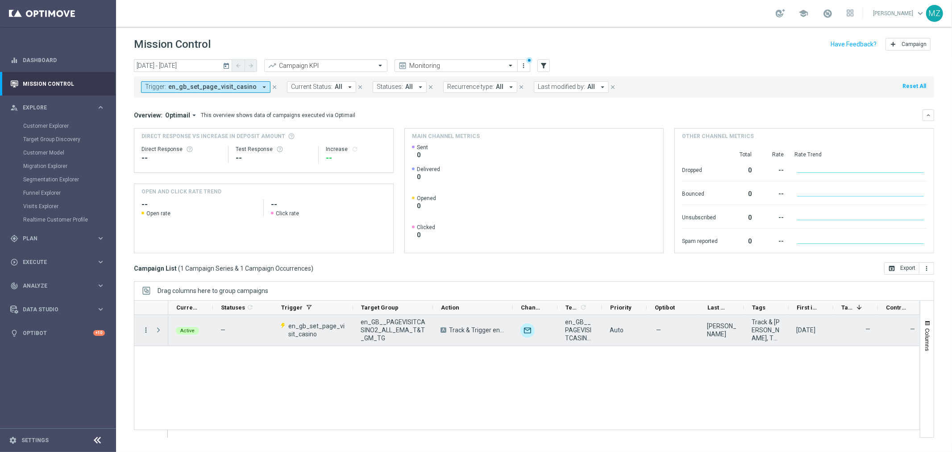
click at [146, 327] on icon "more_vert" at bounding box center [146, 330] width 8 height 8
click at [182, 384] on div "edit Edit" at bounding box center [200, 389] width 100 height 12
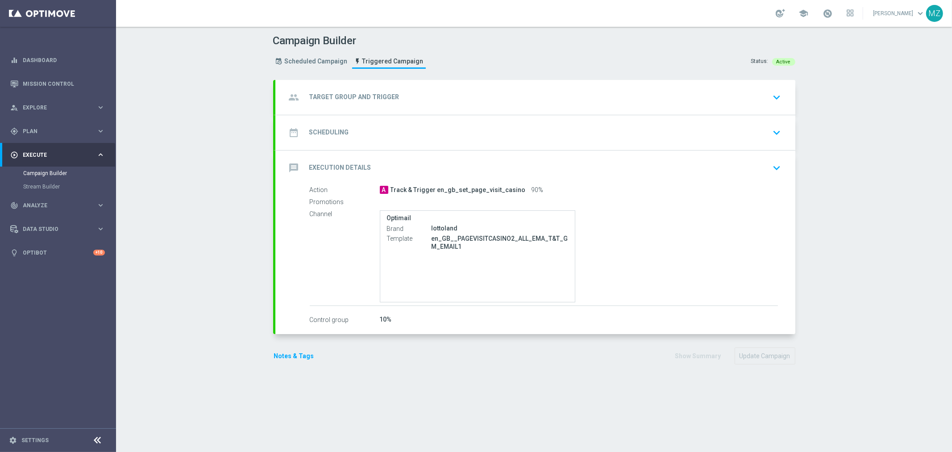
type input "en_GB__PAGEVISITCASINO2_ALL_EMA_T&T_GM_TG"
radio input "false"
radio input "true"
type input "en_gb_set_page_visit_casino"
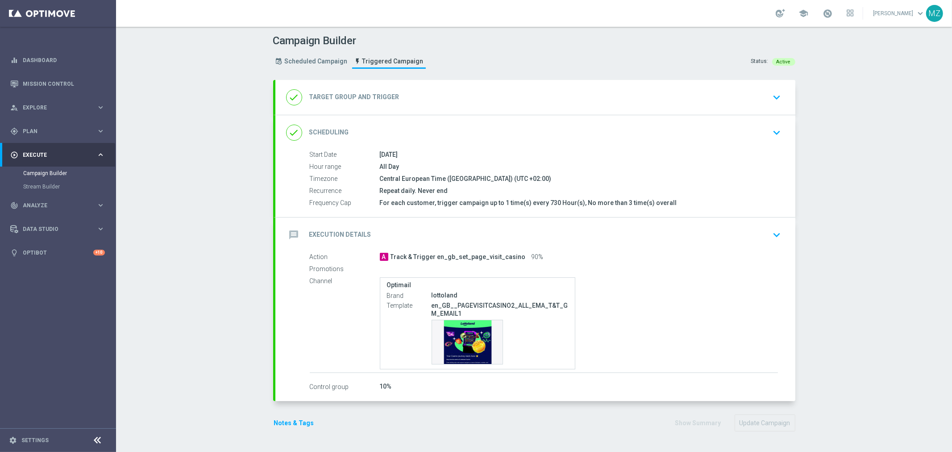
type input "Games Stake Amount"
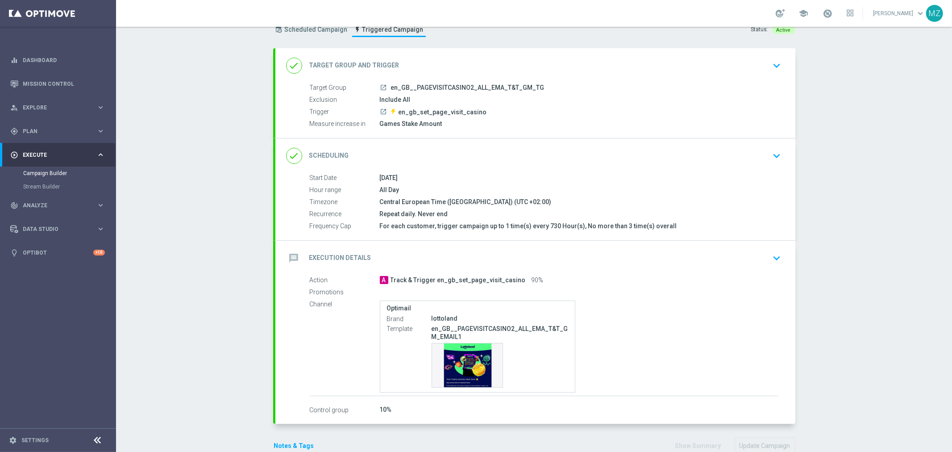
scroll to position [50, 0]
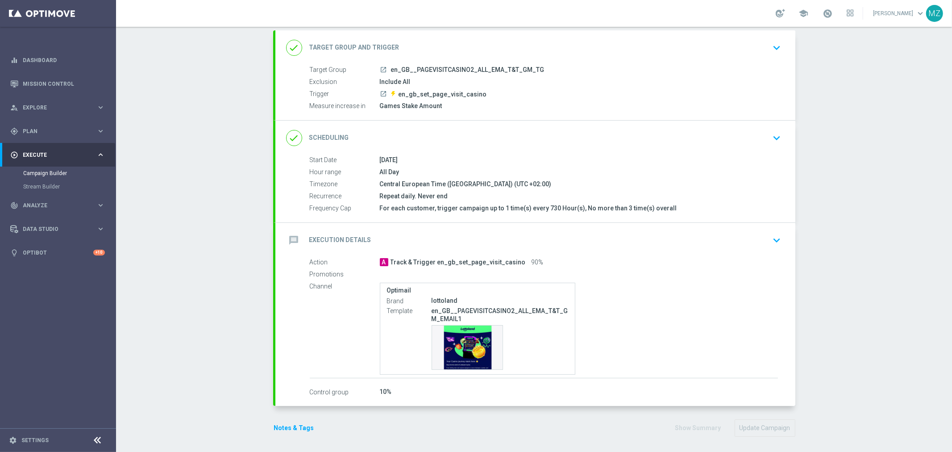
click at [761, 244] on div "message Execution Details keyboard_arrow_down" at bounding box center [535, 240] width 499 height 17
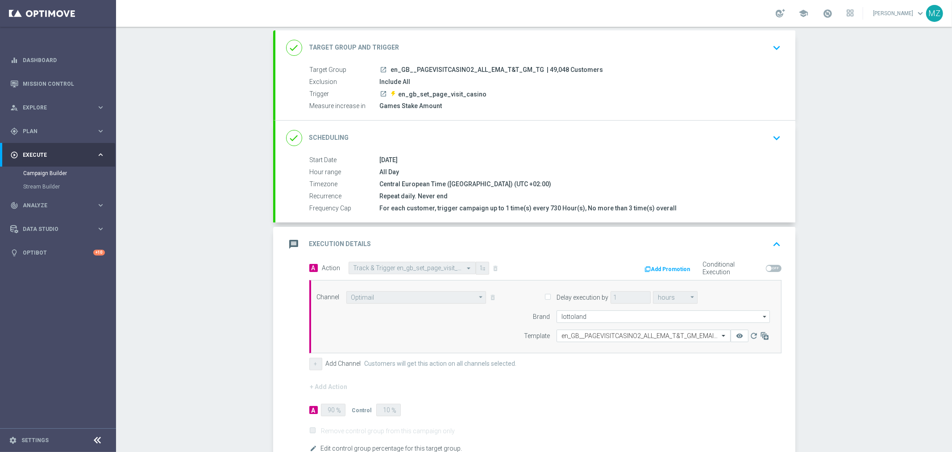
click at [770, 242] on icon "keyboard_arrow_up" at bounding box center [776, 243] width 13 height 13
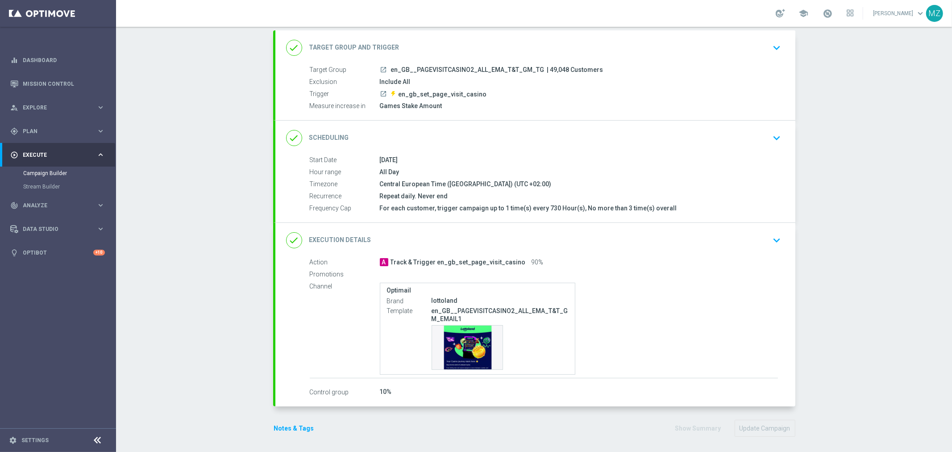
scroll to position [0, 0]
drag, startPoint x: 451, startPoint y: 320, endPoint x: 430, endPoint y: 317, distance: 21.6
click at [432, 317] on p "en_GB__PAGEVISITCASINO2_ALL_EMA_T&T_GM_EMAIL1" at bounding box center [500, 315] width 137 height 16
click at [472, 316] on p "en_GB__PAGEVISITCASINO2_ALL_EMA_T&T_GM_EMAIL1" at bounding box center [500, 315] width 137 height 16
click at [773, 135] on icon "keyboard_arrow_down" at bounding box center [776, 137] width 13 height 13
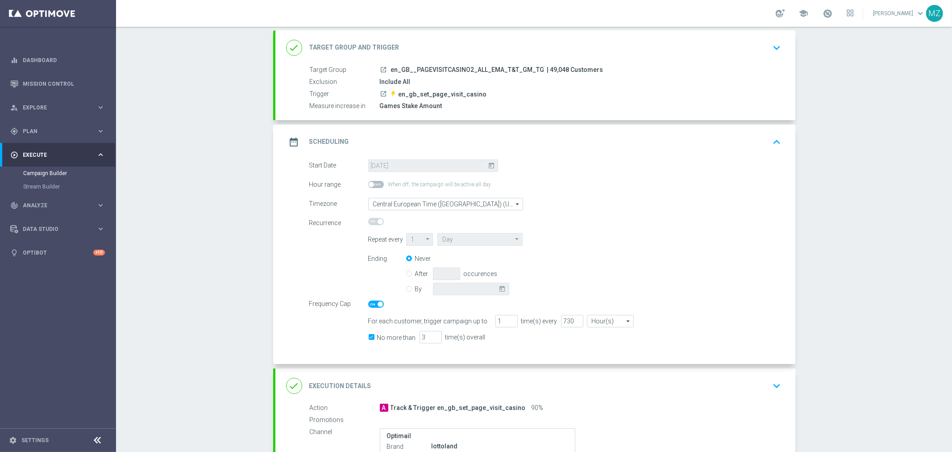
scroll to position [50, 0]
click at [773, 135] on icon "keyboard_arrow_up" at bounding box center [776, 141] width 13 height 13
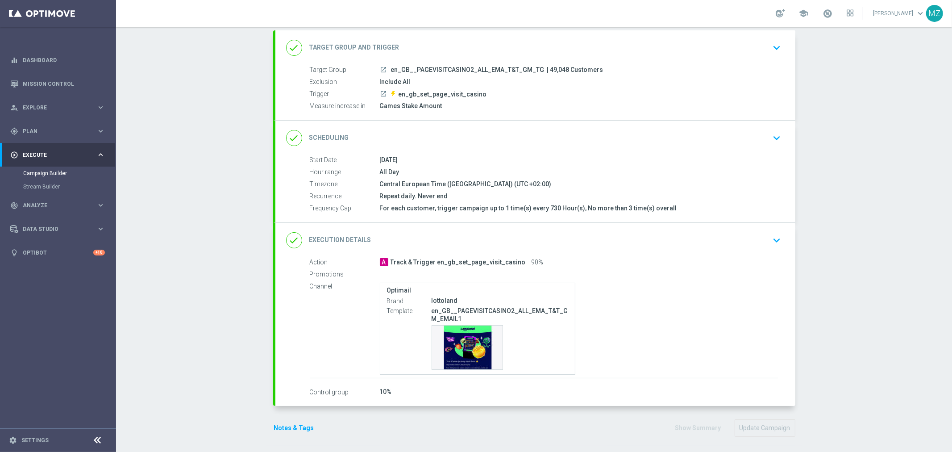
click at [770, 50] on icon "keyboard_arrow_down" at bounding box center [776, 47] width 13 height 13
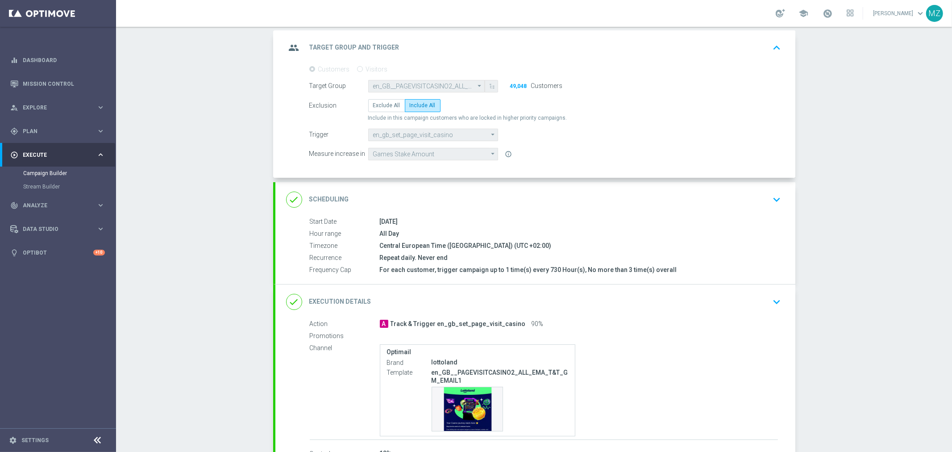
click at [770, 50] on icon "keyboard_arrow_up" at bounding box center [776, 47] width 13 height 13
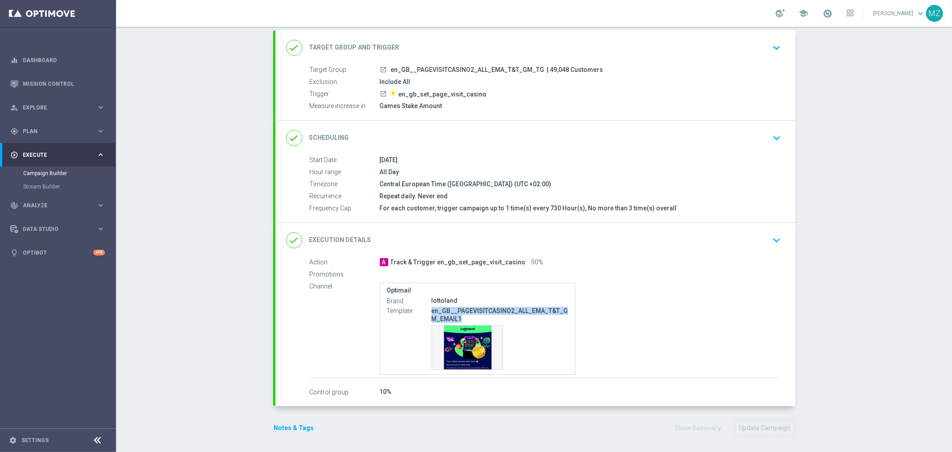
drag, startPoint x: 465, startPoint y: 318, endPoint x: 428, endPoint y: 307, distance: 38.7
click at [432, 307] on p "en_GB__PAGEVISITCASINO2_ALL_EMA_T&T_GM_EMAIL1" at bounding box center [500, 315] width 137 height 16
click at [462, 317] on p "en_GB__PAGEVISITCASINO2_ALL_EMA_T&T_GM_EMAIL1" at bounding box center [500, 315] width 137 height 16
drag, startPoint x: 461, startPoint y: 318, endPoint x: 428, endPoint y: 307, distance: 34.0
click at [432, 307] on p "en_GB__PAGEVISITCASINO2_ALL_EMA_T&T_GM_EMAIL1" at bounding box center [500, 315] width 137 height 16
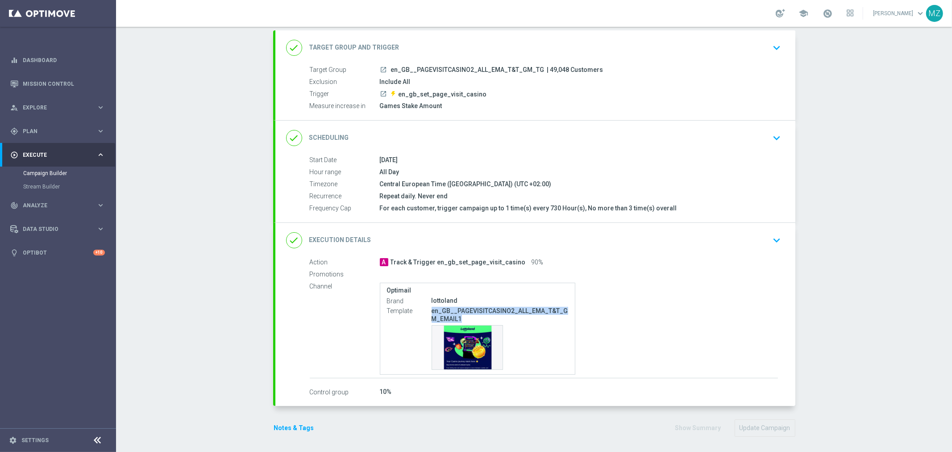
click at [465, 307] on p "en_GB__PAGEVISITCASINO2_ALL_EMA_T&T_GM_EMAIL1" at bounding box center [500, 315] width 137 height 16
drag, startPoint x: 452, startPoint y: 310, endPoint x: 507, endPoint y: 305, distance: 55.1
click at [507, 306] on div "en_GB__PAGEVISITCASINO2_ALL_EMA_T&T_GM_EMAIL1 Template preview" at bounding box center [500, 338] width 137 height 64
copy p "PAGEVISITCASINO2"
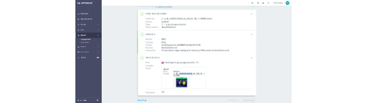
scroll to position [52, 0]
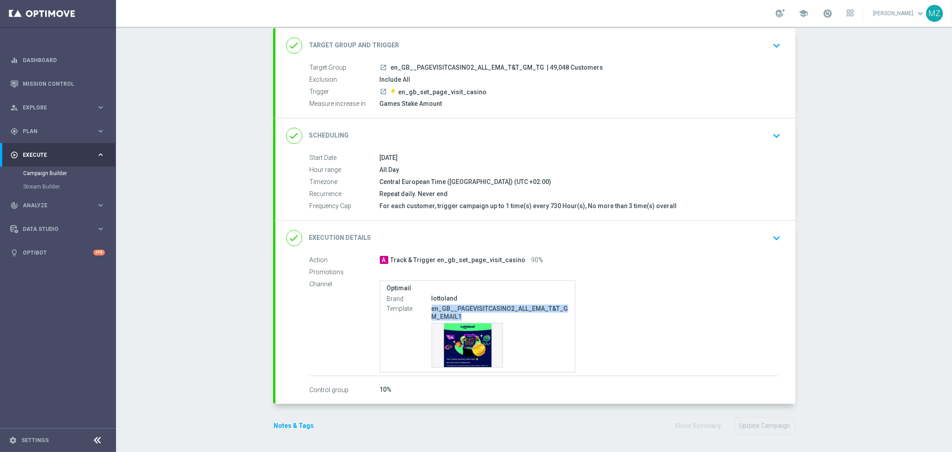
drag, startPoint x: 457, startPoint y: 317, endPoint x: 426, endPoint y: 306, distance: 32.2
click at [426, 306] on div "Template en_GB__PAGEVISITCASINO2_ALL_EMA_T&T_GM_EMAIL1 Template preview" at bounding box center [478, 335] width 182 height 65
copy div "en_GB__PAGEVISITCASINO2_ALL_EMA_T&T_GM_EMAIL1"
